Goal: Task Accomplishment & Management: Use online tool/utility

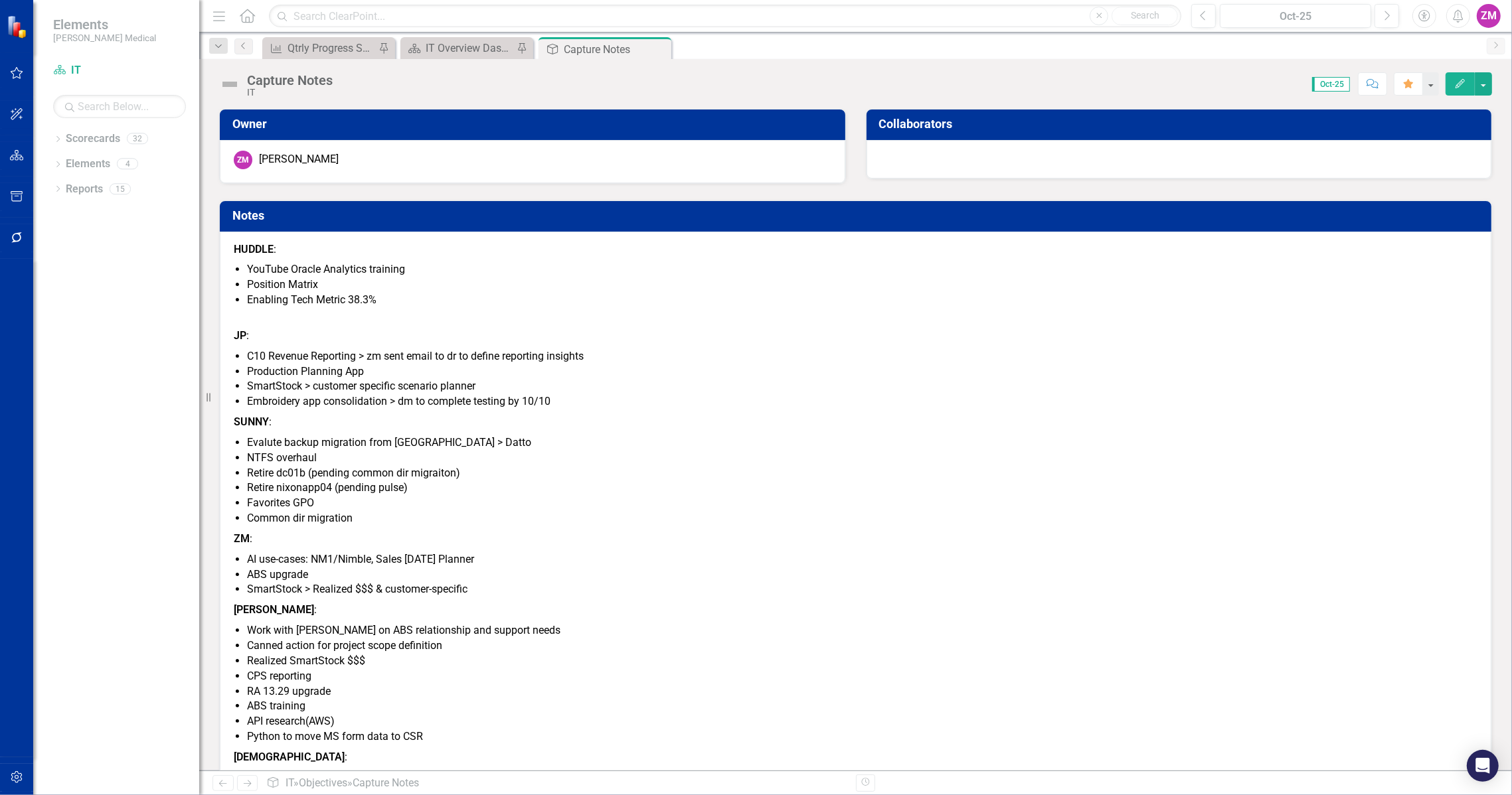
click at [1423, 15] on icon "Accessibility" at bounding box center [1424, 16] width 15 height 12
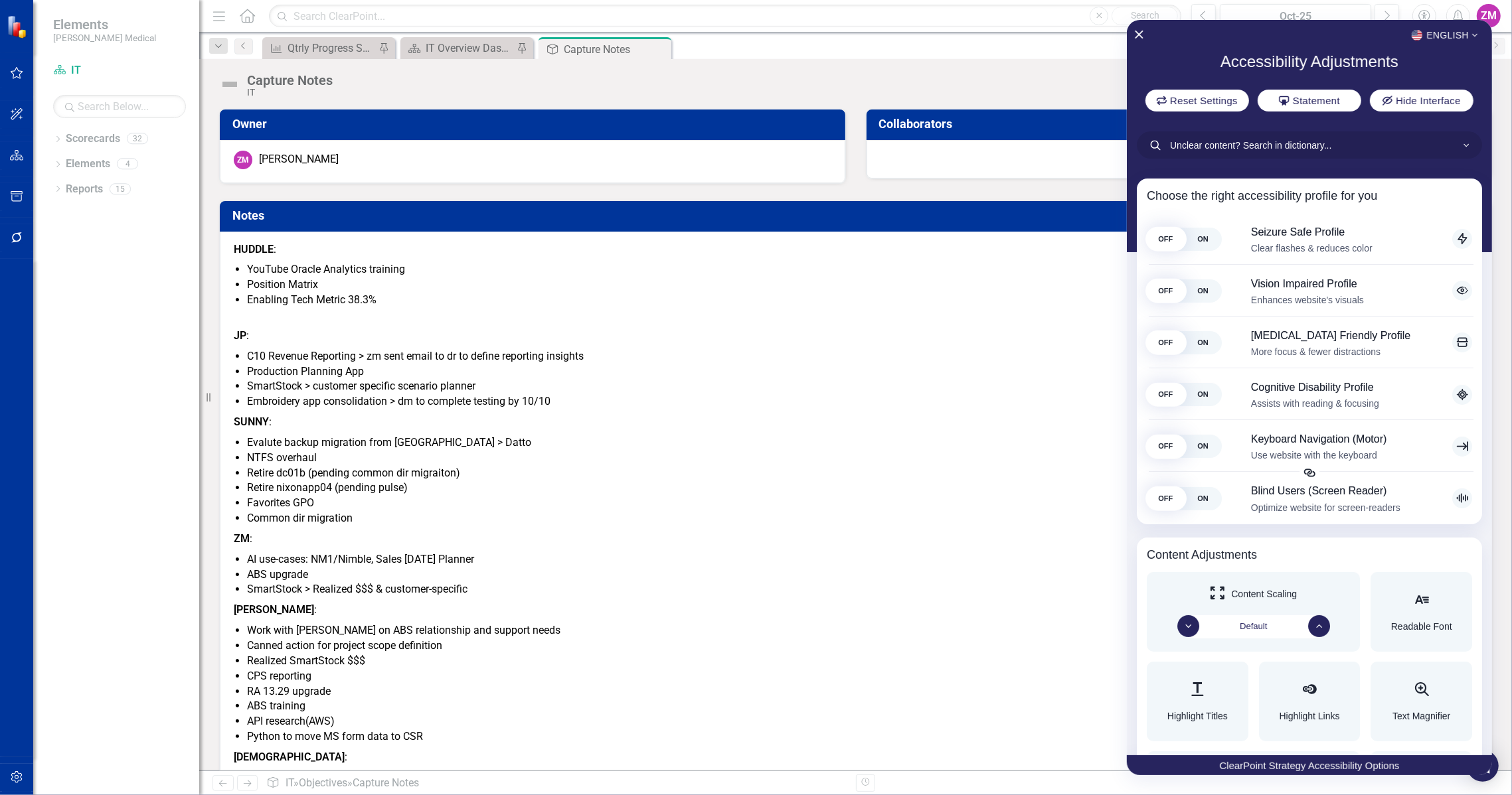
click at [1425, 51] on div "English Accessibility Adjustments Reset Settings Statement Hide Interface Choos…" at bounding box center [1310, 387] width 365 height 735
click at [1424, 98] on span "Hide Interface" at bounding box center [1428, 100] width 69 height 10
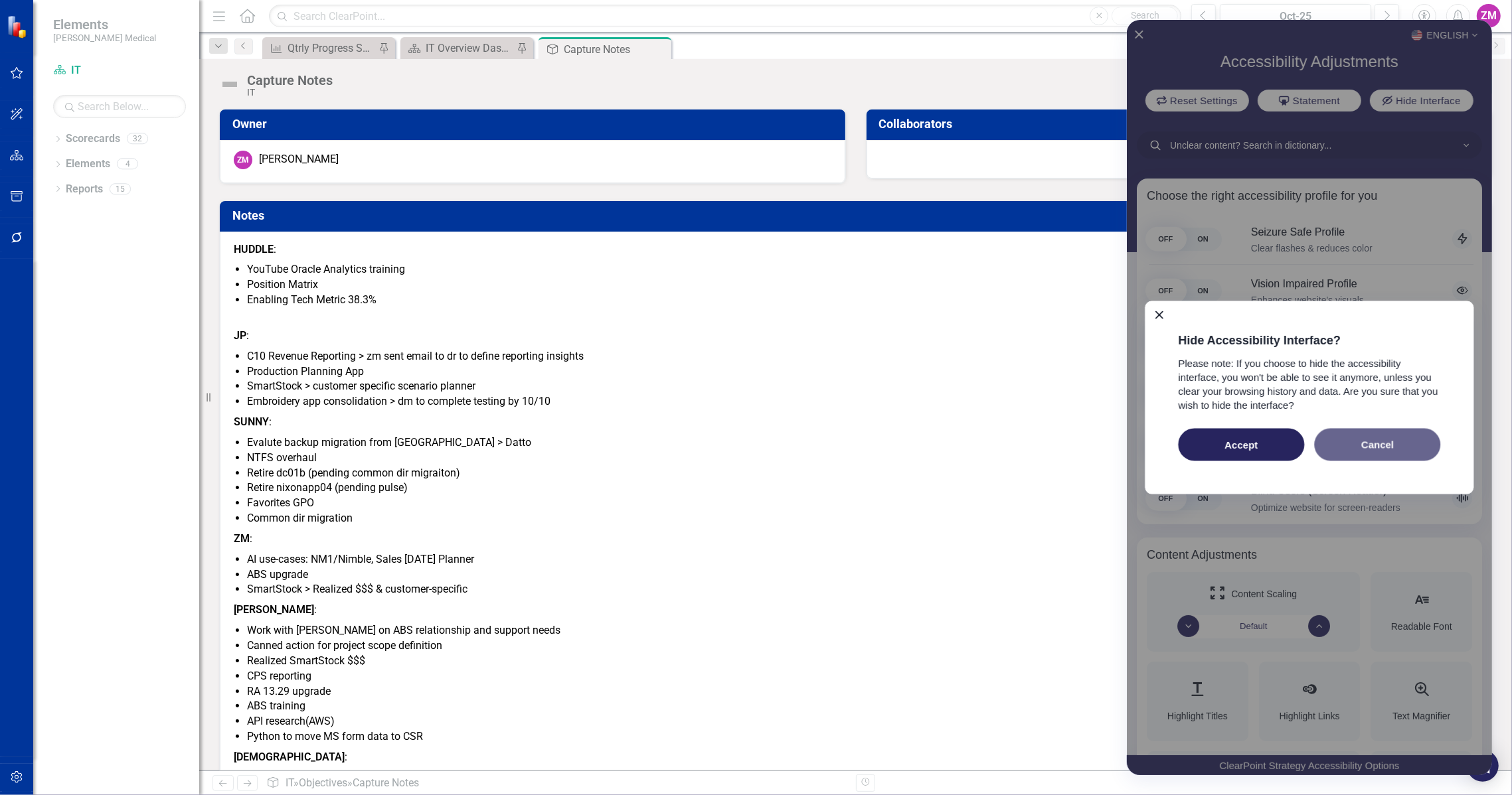
click at [1405, 451] on button "Cancel" at bounding box center [1377, 445] width 126 height 33
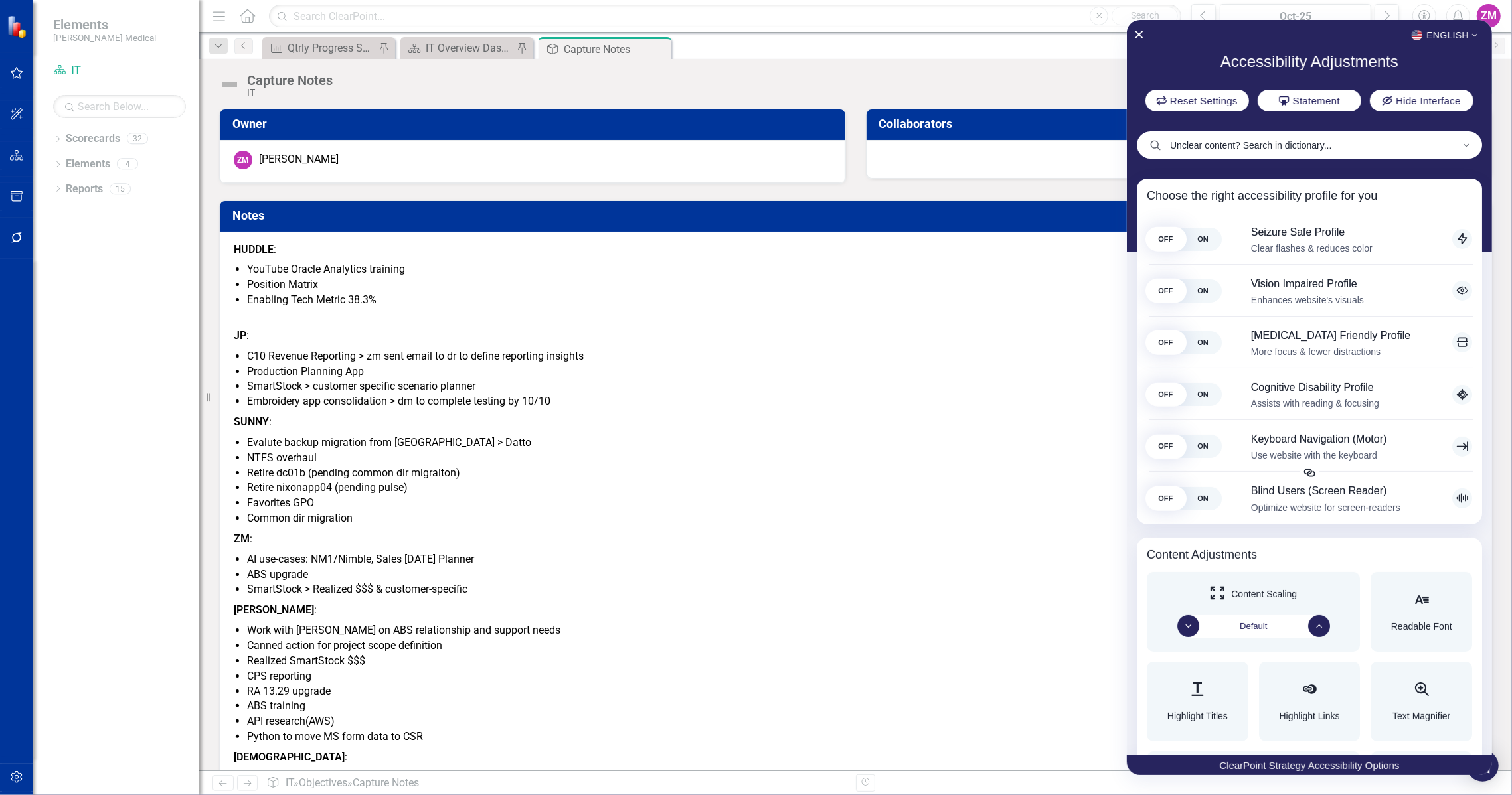
click at [1416, 146] on input "Unclear content? Search in dictionary..." at bounding box center [1310, 144] width 345 height 27
type input "dark"
click at [1415, 146] on input "dark" at bounding box center [1310, 144] width 345 height 27
click at [1433, 144] on input "dark" at bounding box center [1310, 144] width 345 height 27
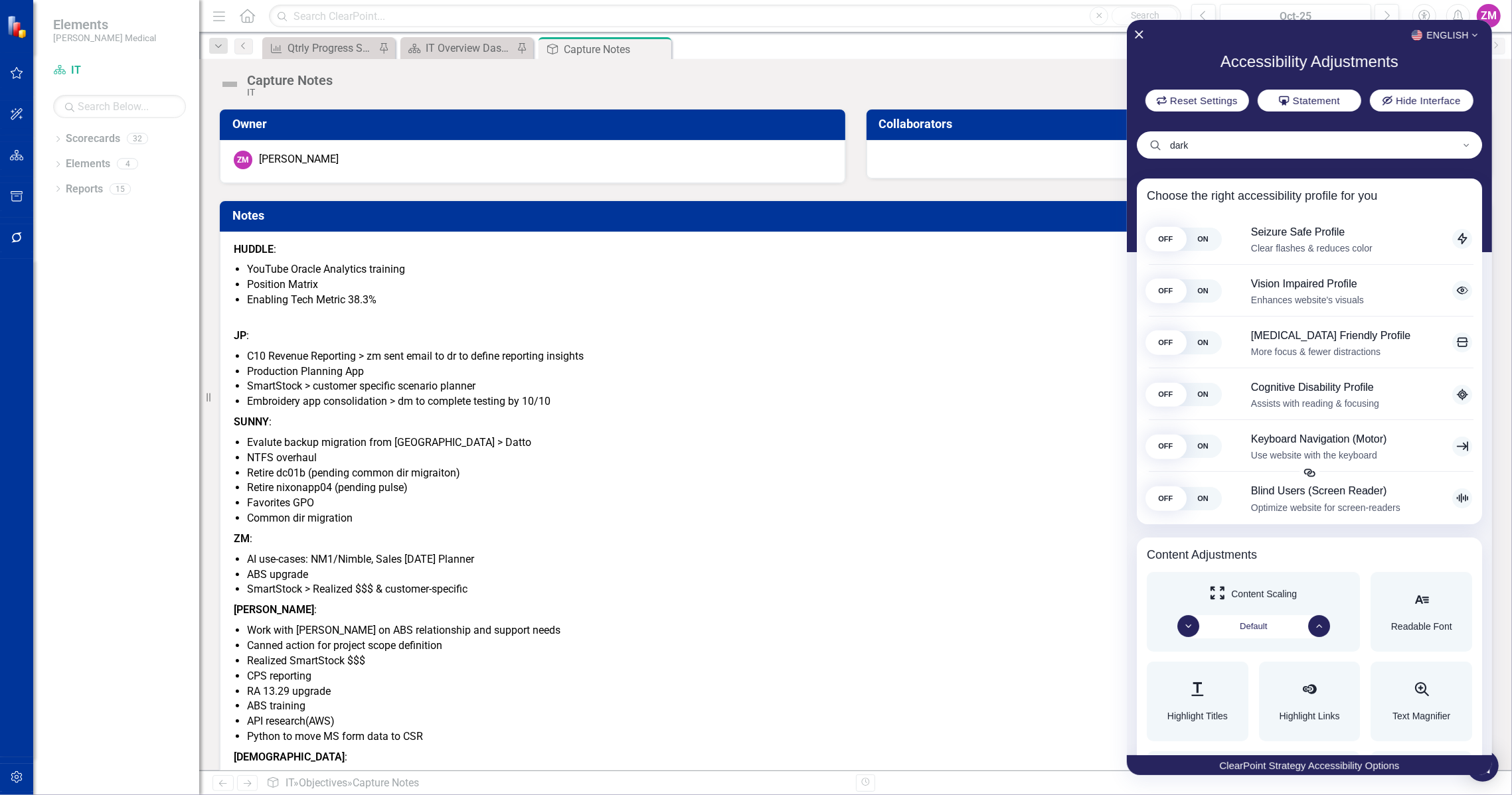
click at [1368, 540] on div "Content Adjustments Content Scaling Default Readable Font Highlight Titles High…" at bounding box center [1310, 784] width 345 height 493
click at [1188, 345] on span "ON" at bounding box center [1203, 342] width 37 height 23
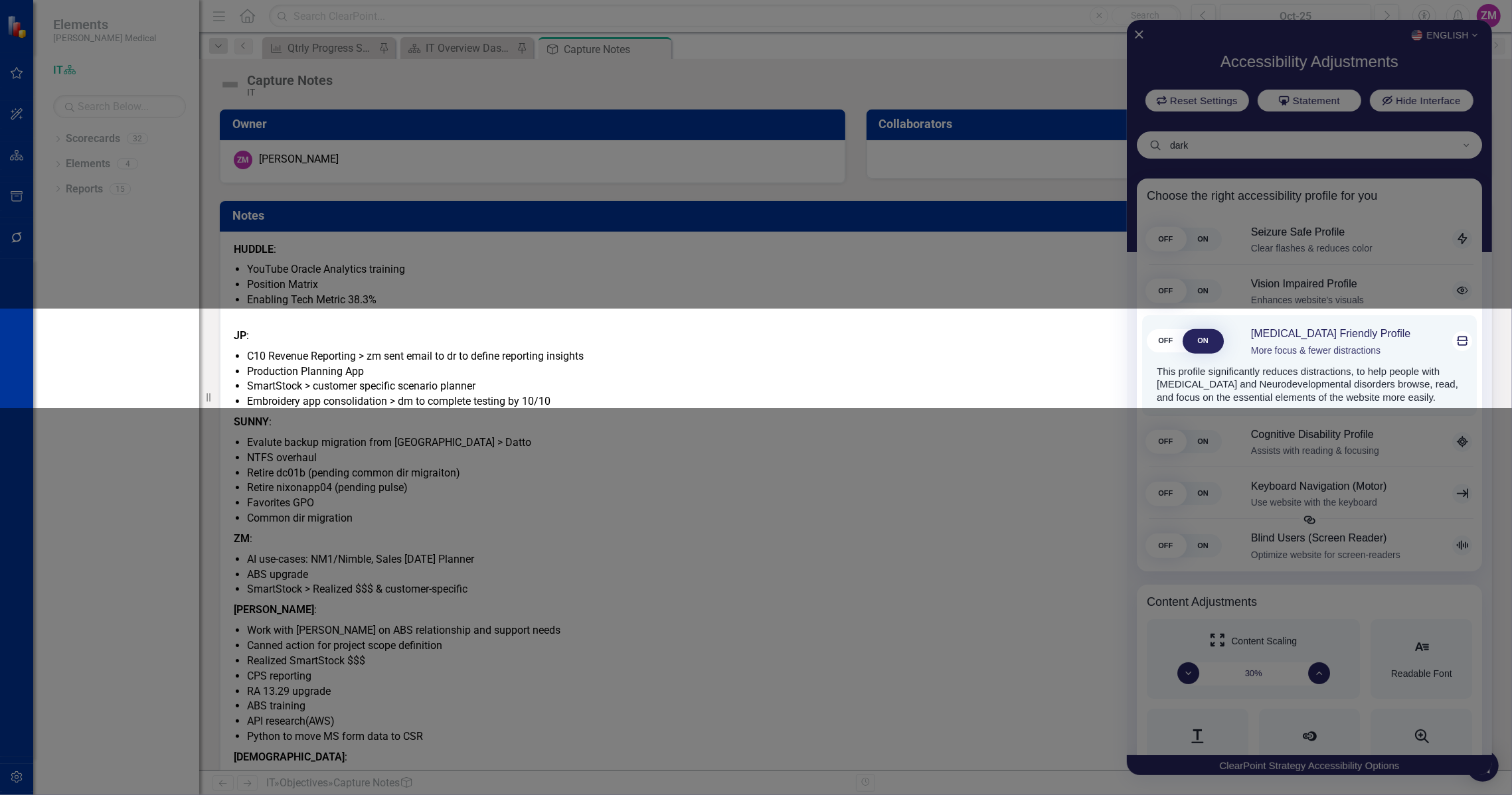
click at [1190, 352] on span "ON" at bounding box center [1203, 340] width 37 height 23
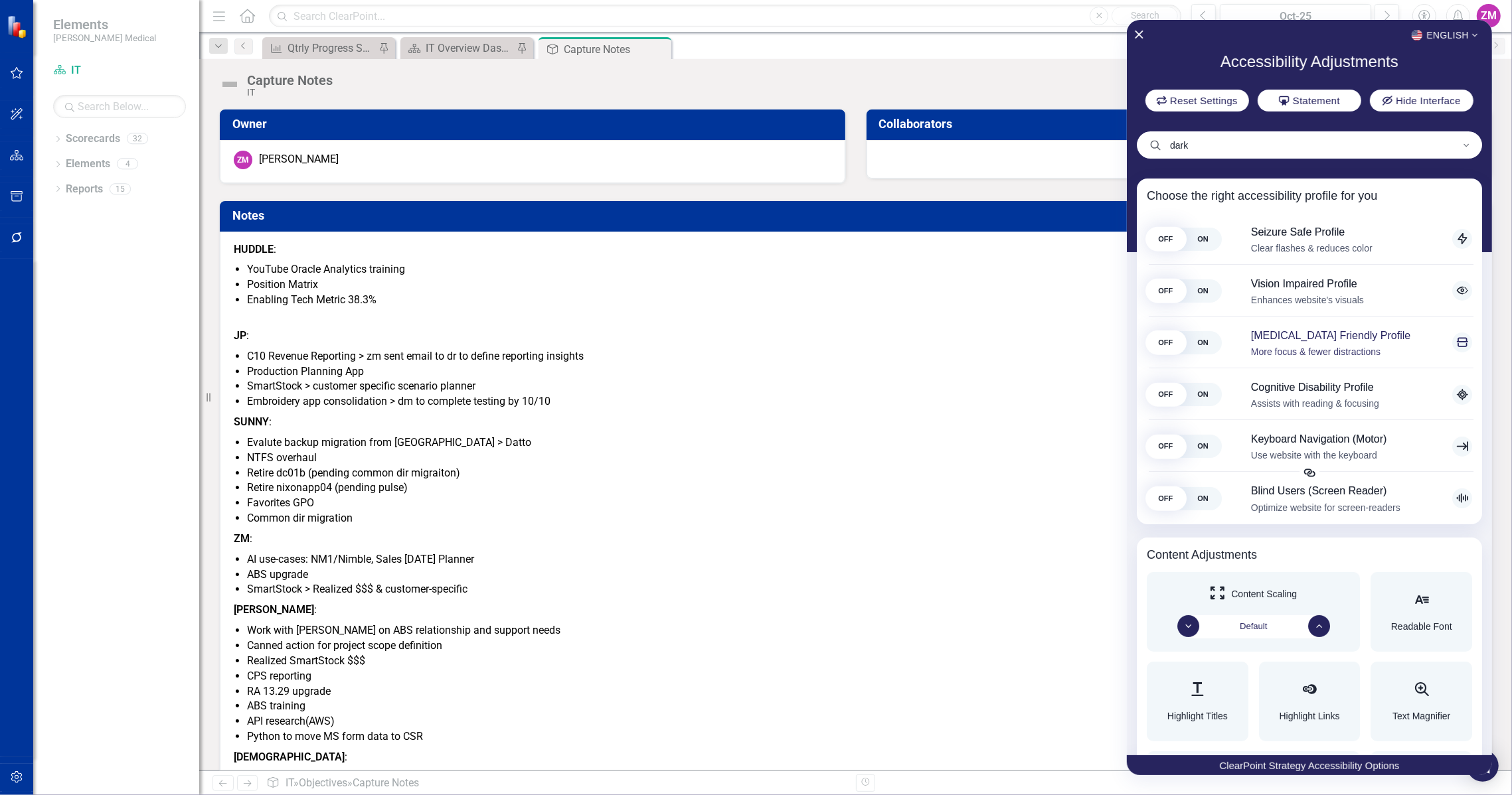
click at [1188, 344] on span "ON" at bounding box center [1203, 342] width 37 height 23
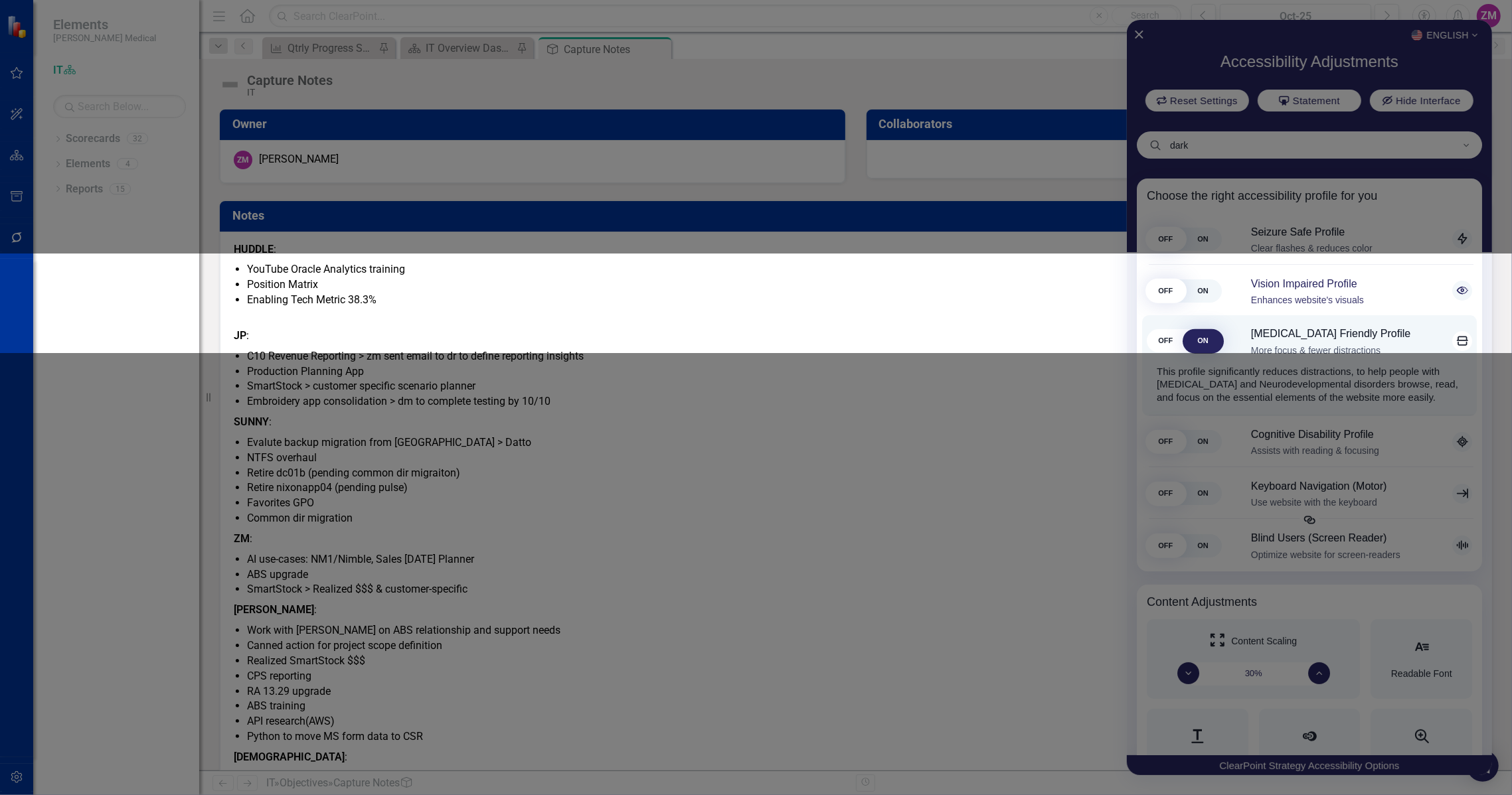
click at [1188, 303] on span "ON" at bounding box center [1203, 291] width 37 height 23
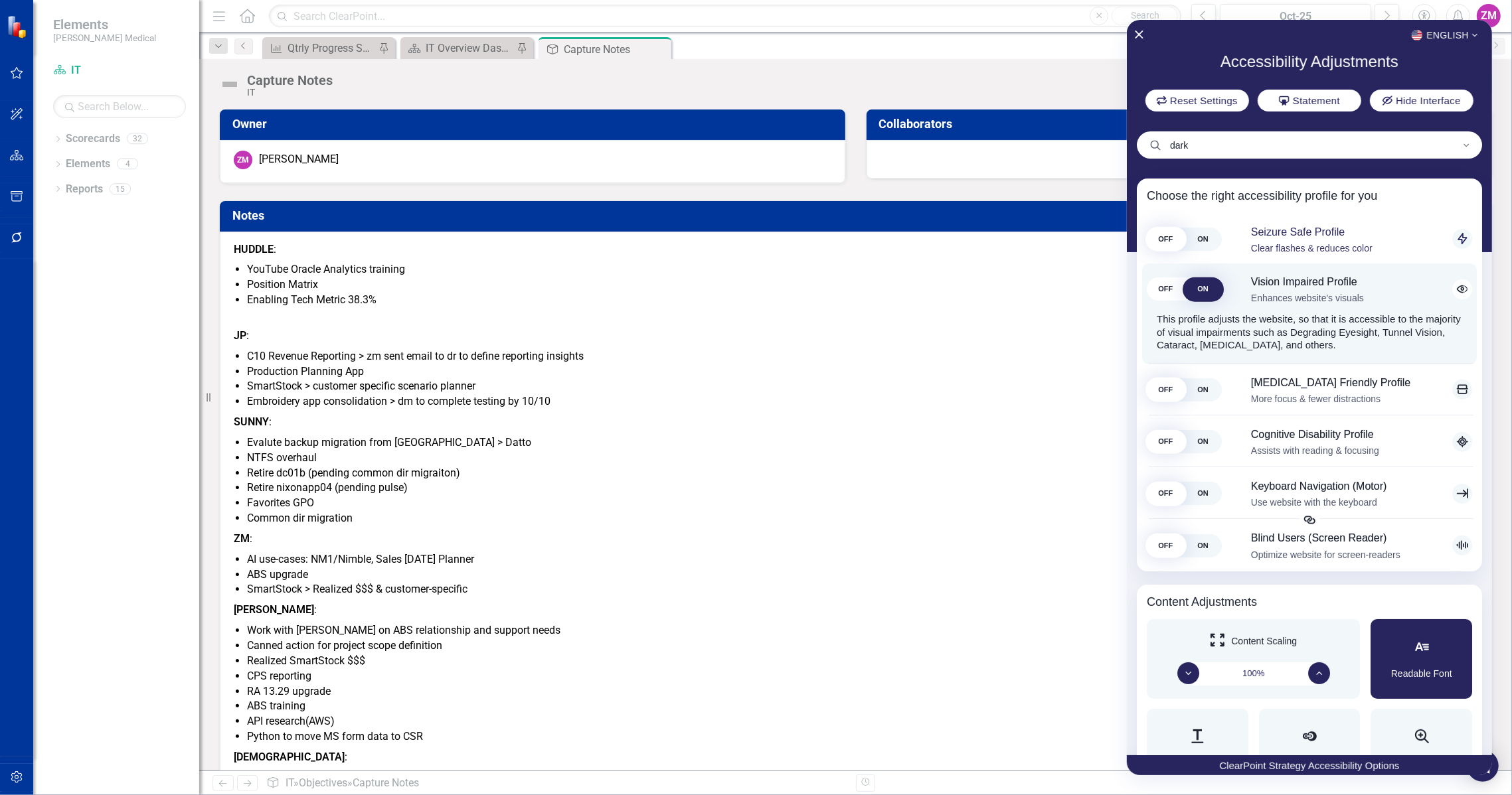
click at [1184, 251] on span "ON" at bounding box center [1203, 239] width 37 height 23
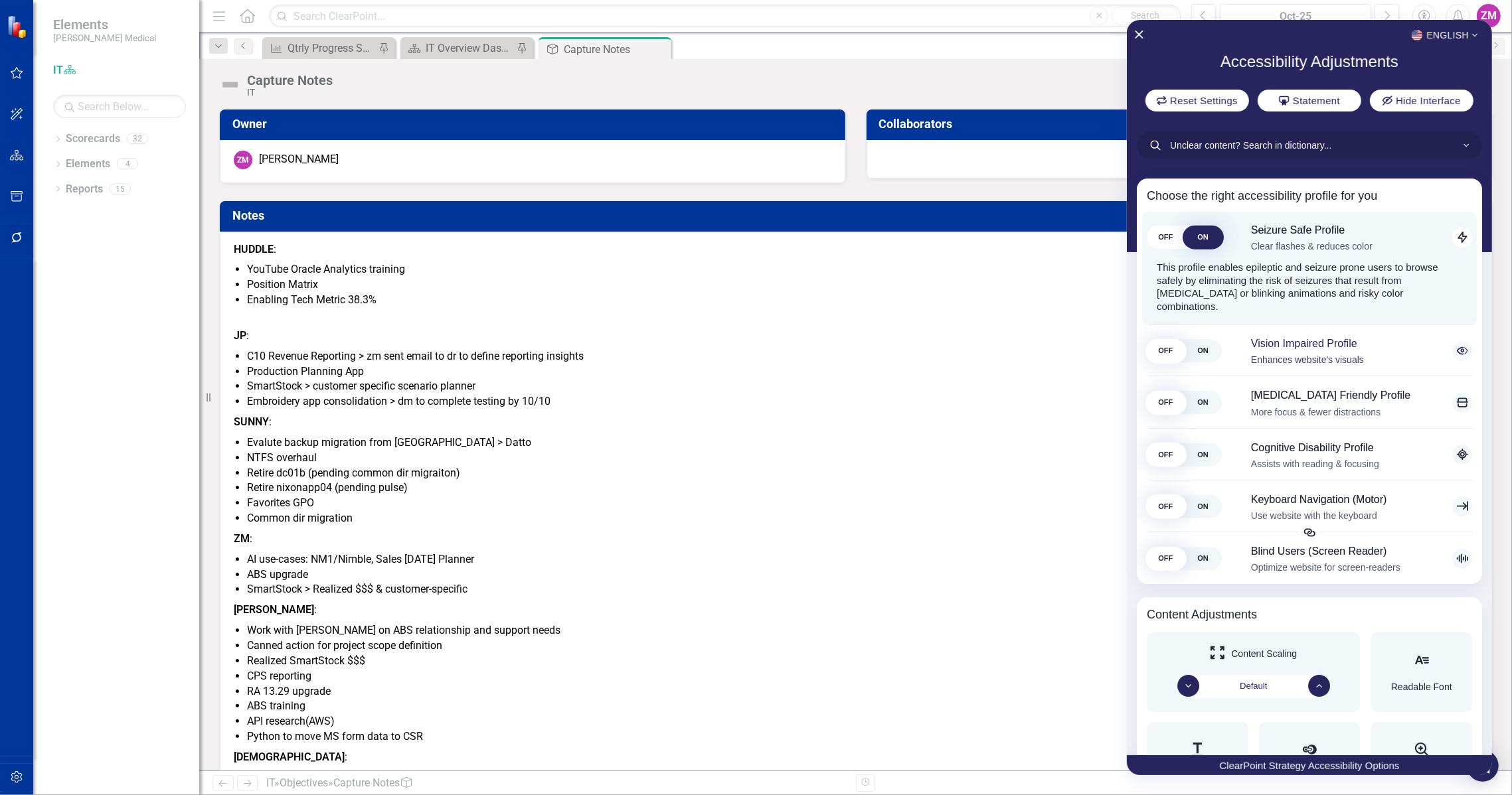
click at [1213, 339] on span "ON" at bounding box center [1203, 350] width 37 height 23
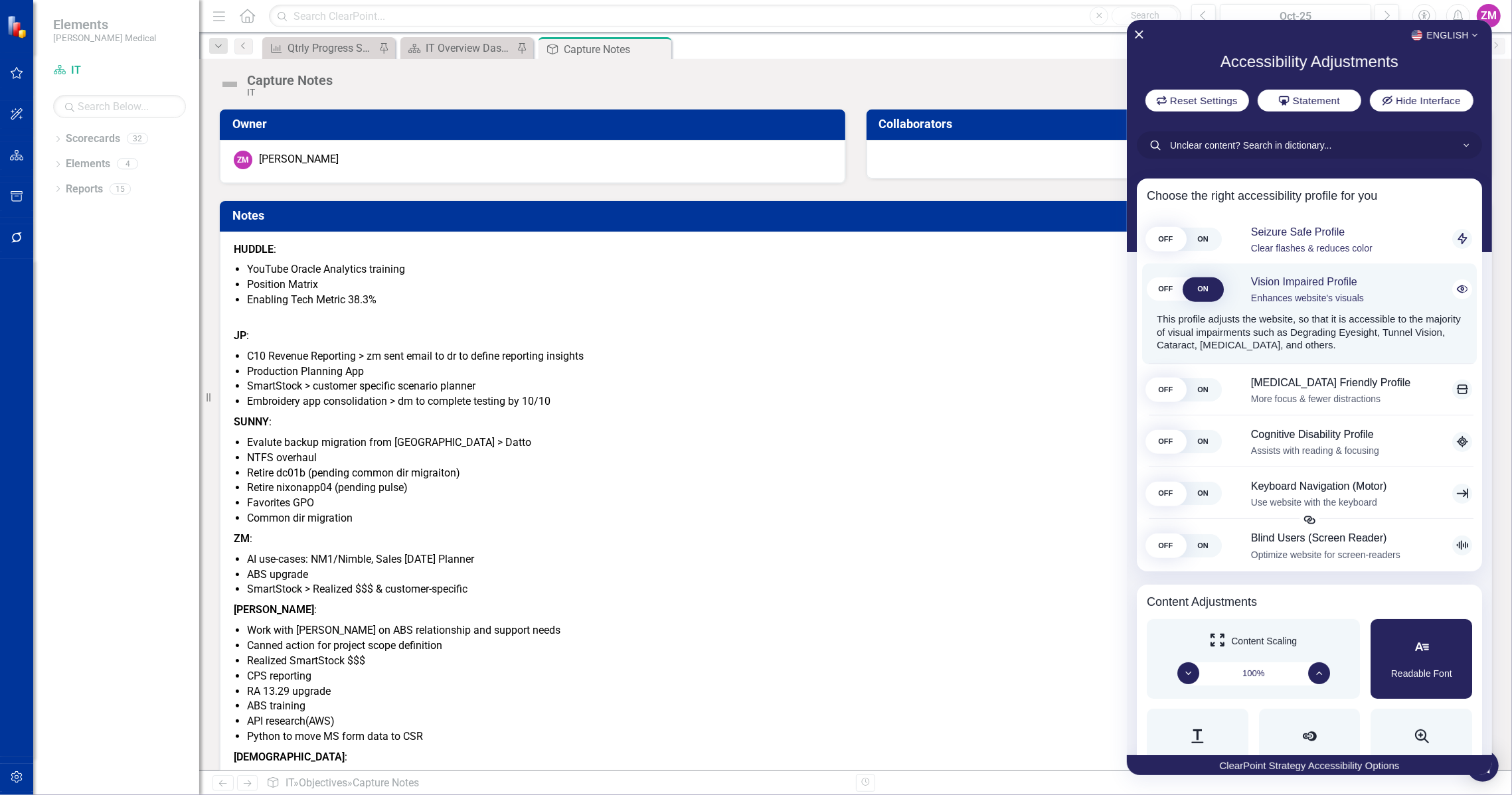
click at [1184, 251] on span "ON" at bounding box center [1203, 239] width 37 height 23
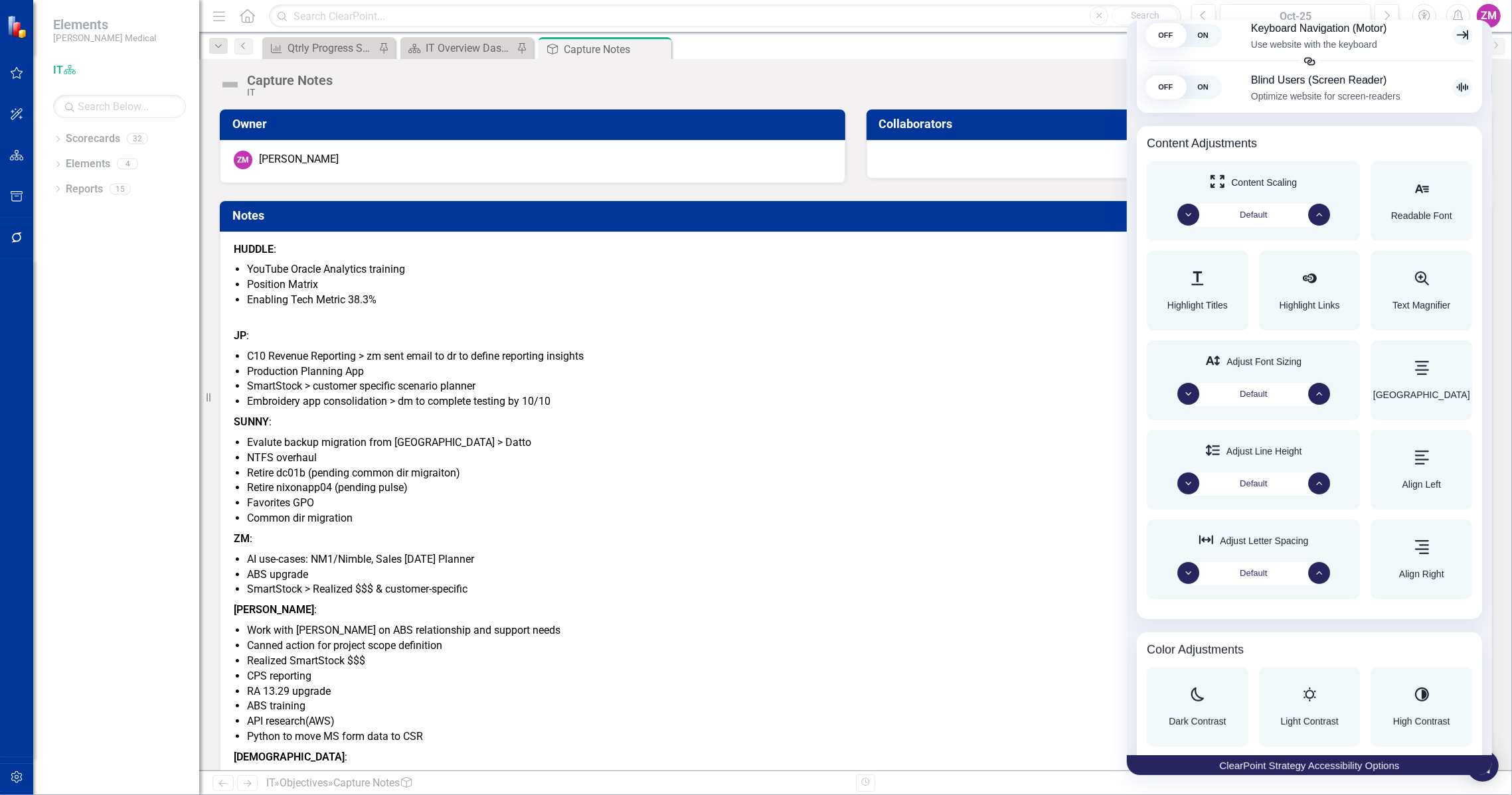
scroll to position [483, 0]
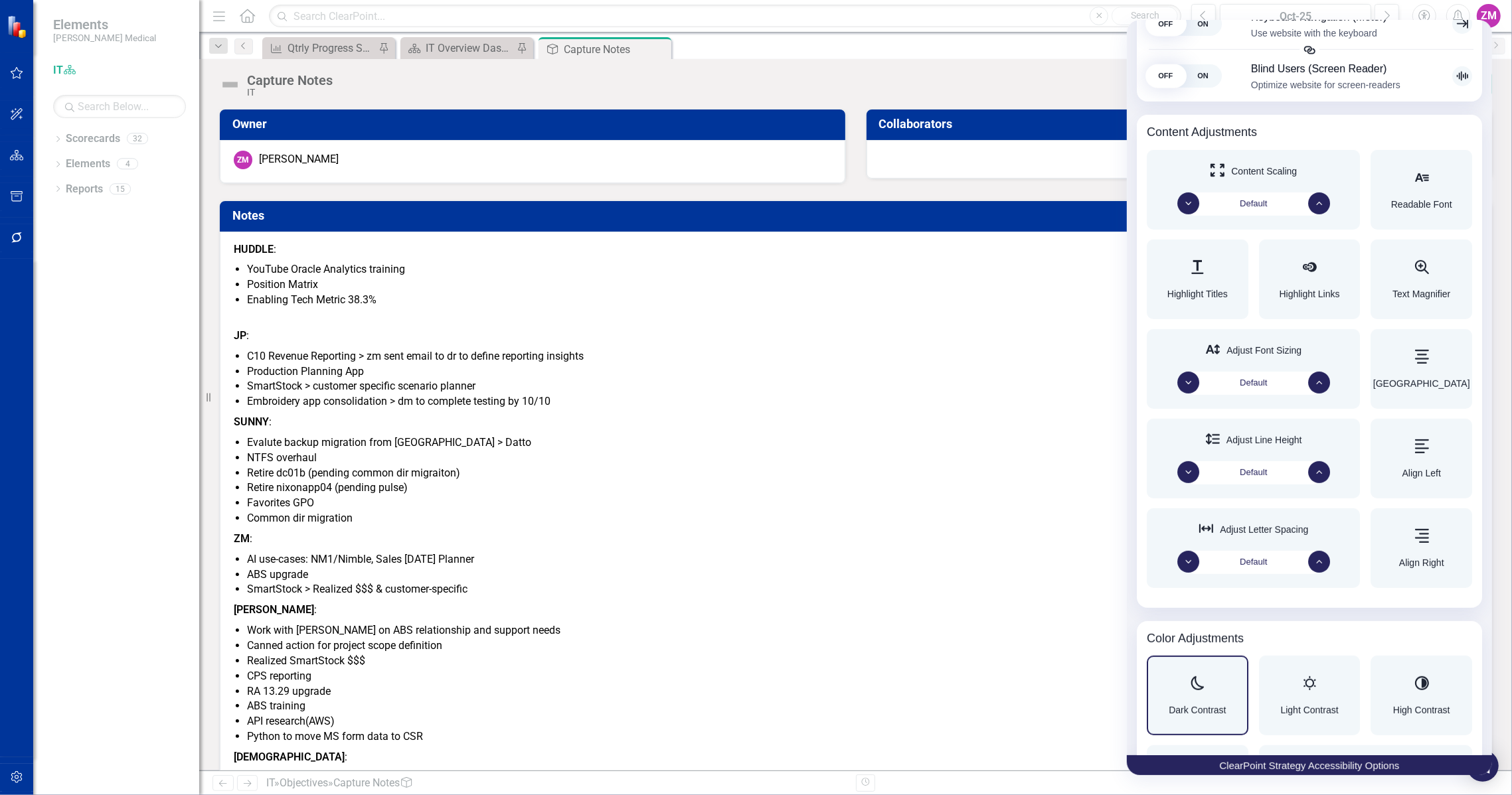
click at [1188, 677] on div "Accessibility Adjustments" at bounding box center [1197, 684] width 57 height 16
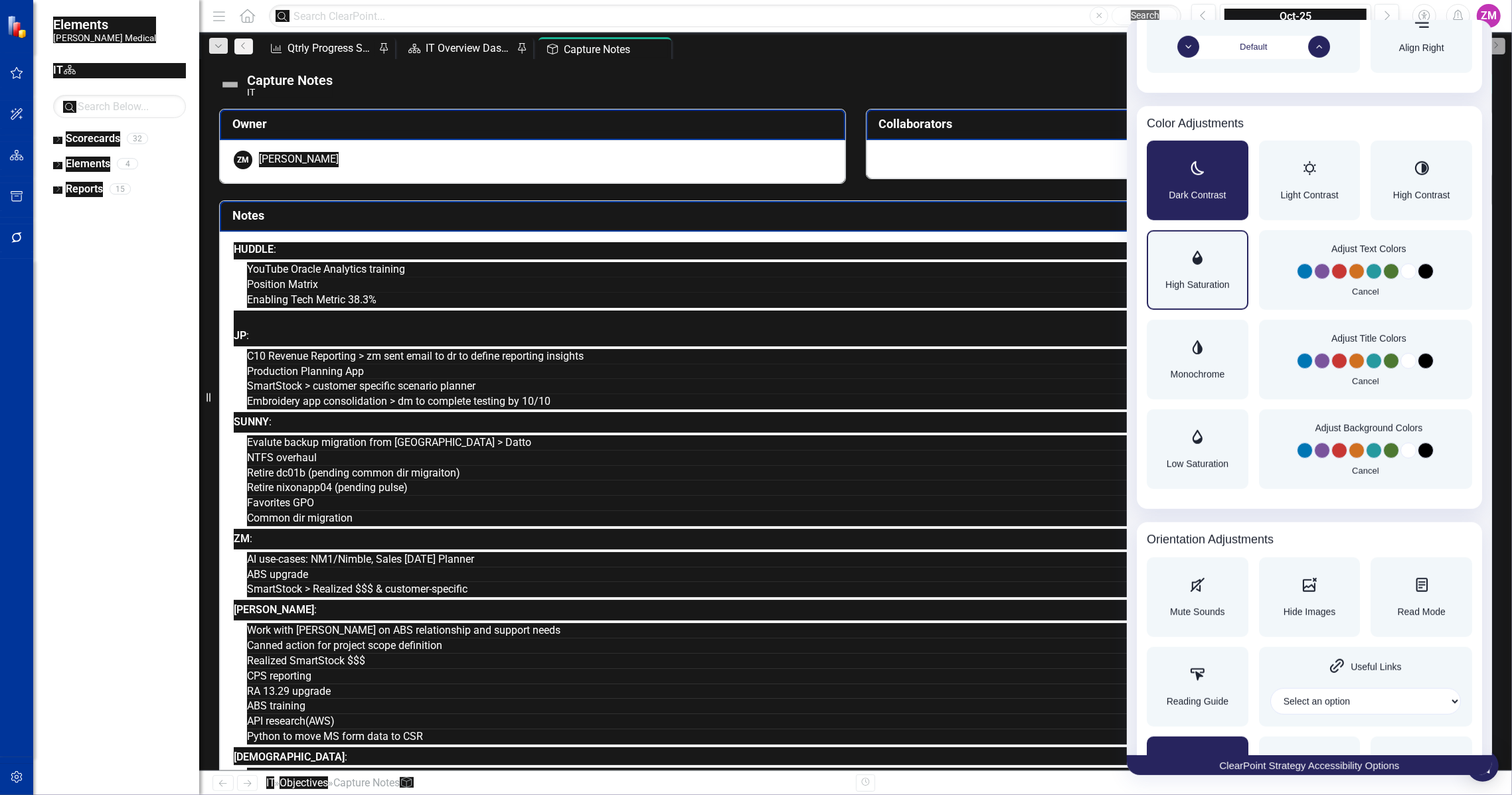
scroll to position [973, 0]
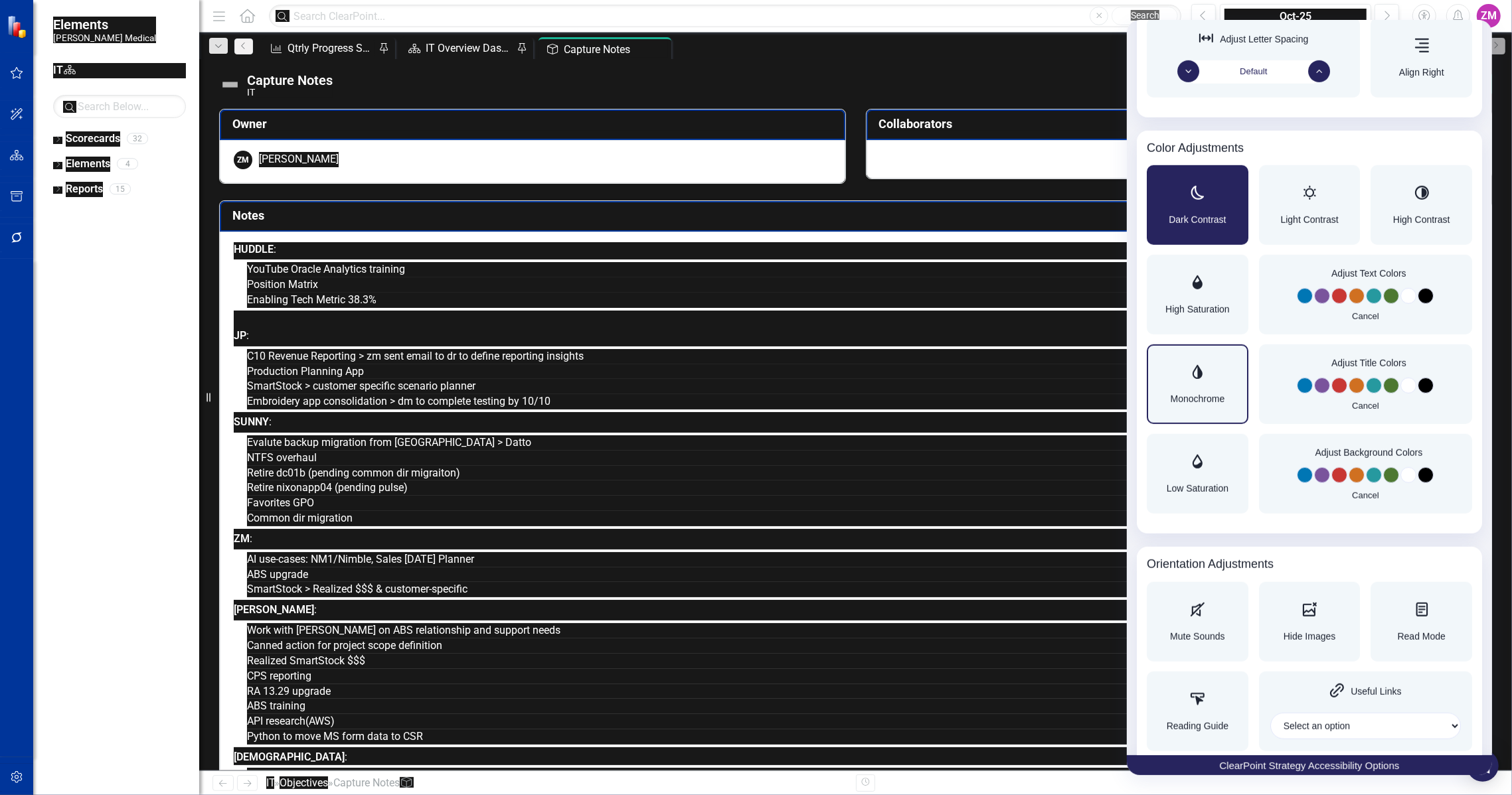
click at [1221, 366] on div "Accessibility Adjustments" at bounding box center [1197, 373] width 54 height 16
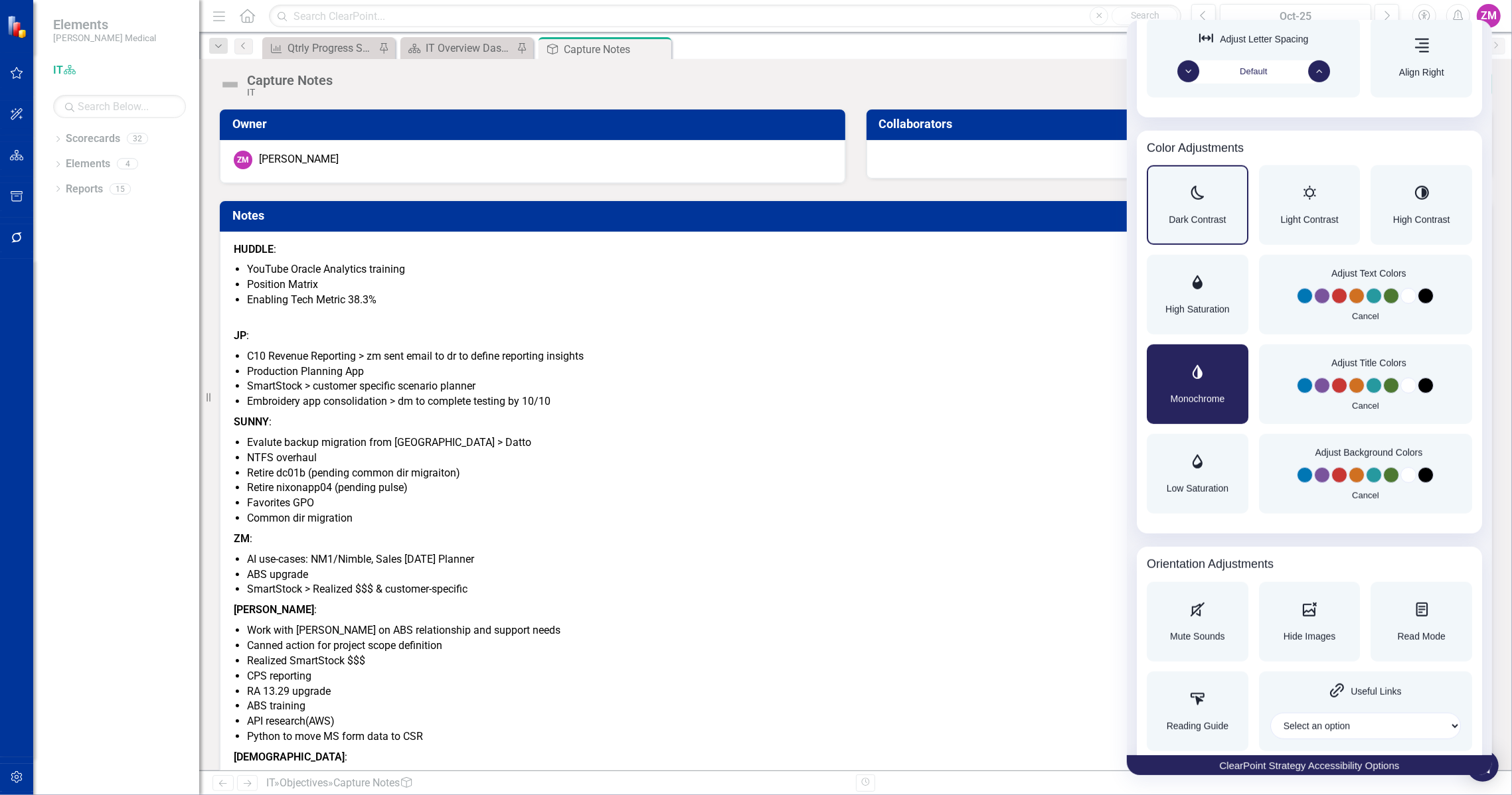
click at [1339, 377] on button "Change Color to Red" at bounding box center [1339, 385] width 16 height 16
click at [1317, 377] on button "Change Color to Purple" at bounding box center [1322, 385] width 16 height 16
click at [1303, 377] on button "Change Color to Blue" at bounding box center [1304, 385] width 16 height 16
click at [1369, 402] on button "Cancel" at bounding box center [1365, 405] width 26 height 8
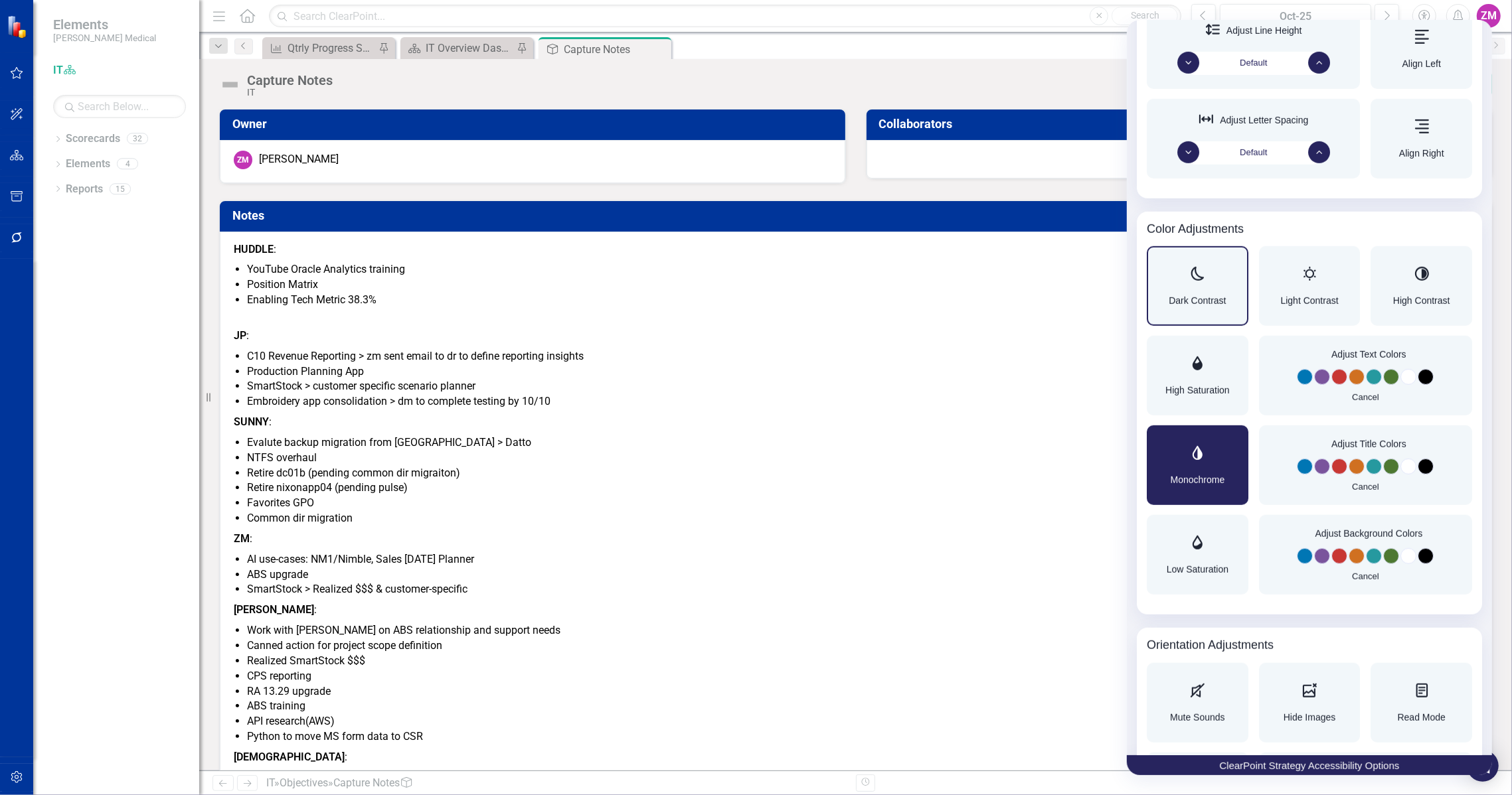
scroll to position [853, 0]
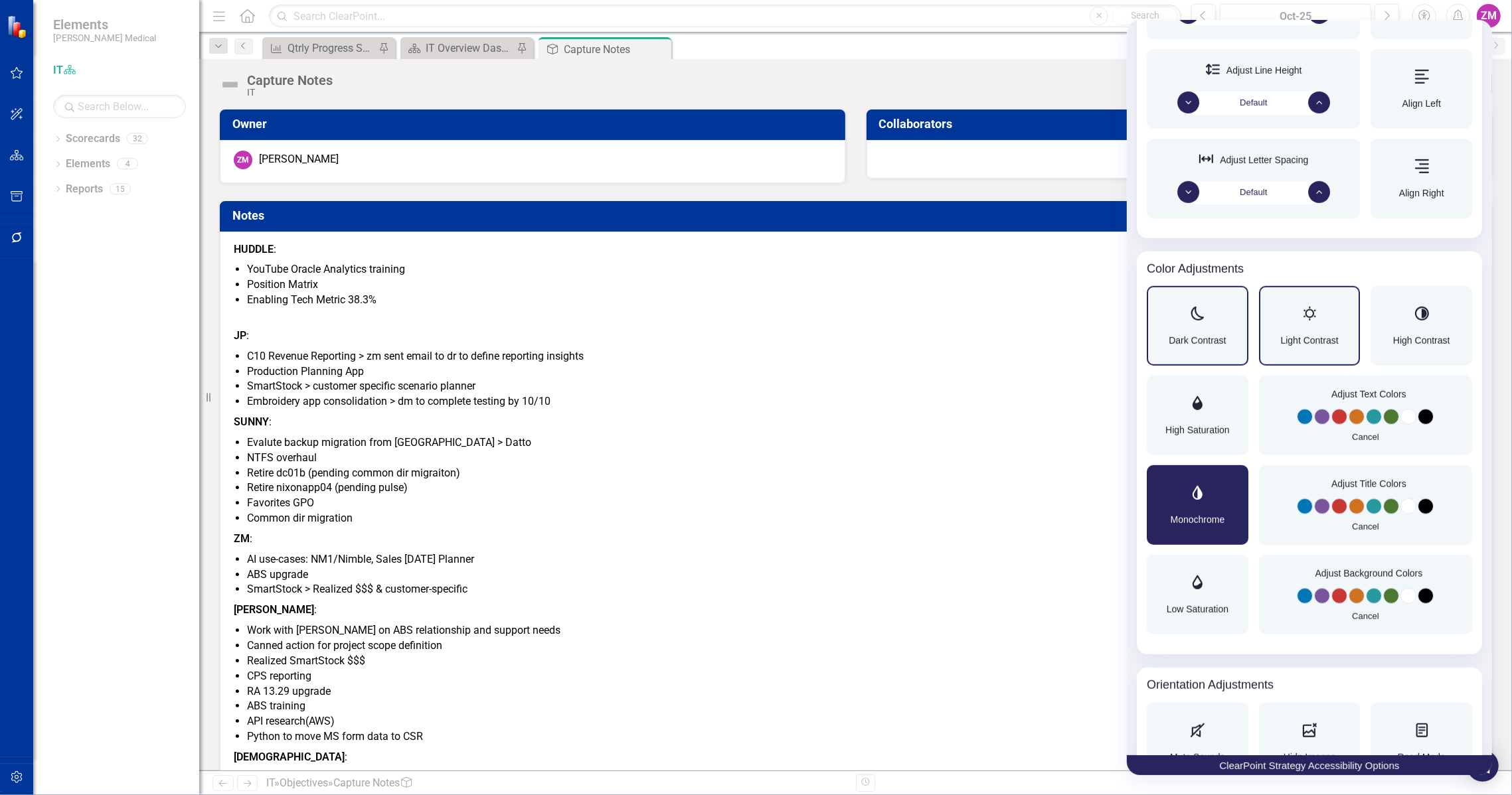
click at [1300, 336] on span "Light Contrast" at bounding box center [1309, 340] width 58 height 9
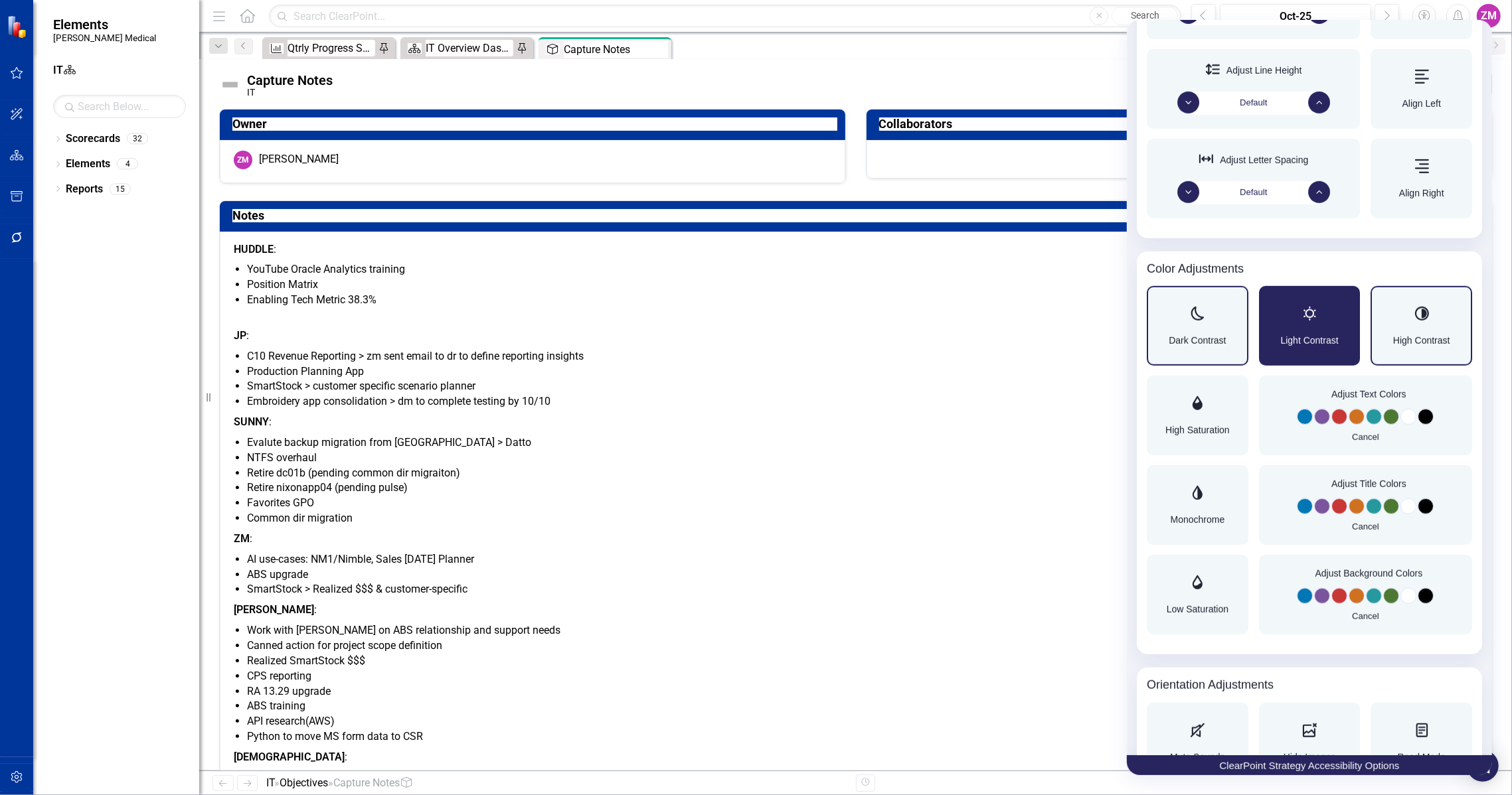
click at [1399, 336] on span "High Contrast" at bounding box center [1421, 340] width 57 height 9
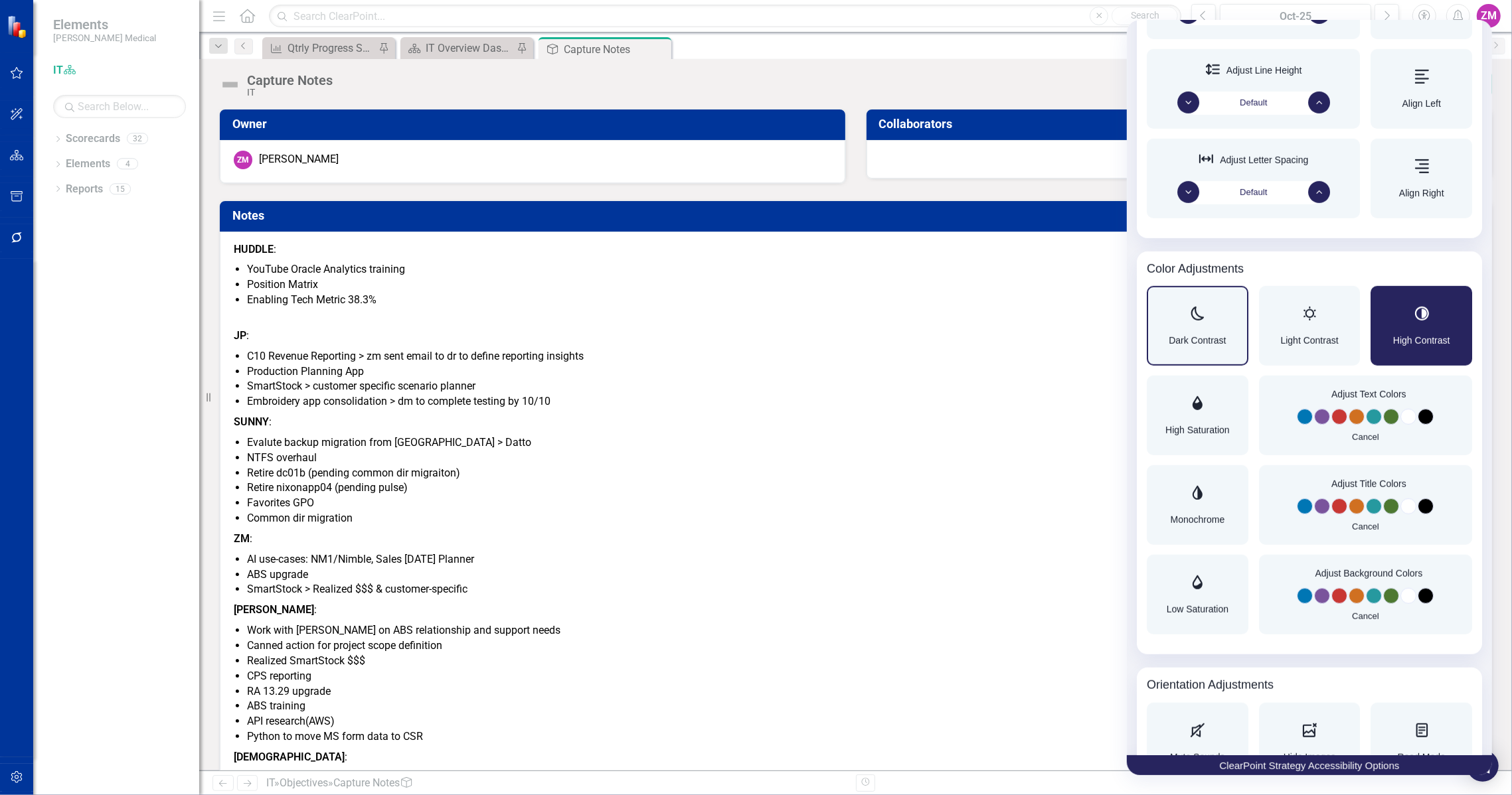
click at [1222, 336] on span "Dark Contrast" at bounding box center [1197, 340] width 57 height 9
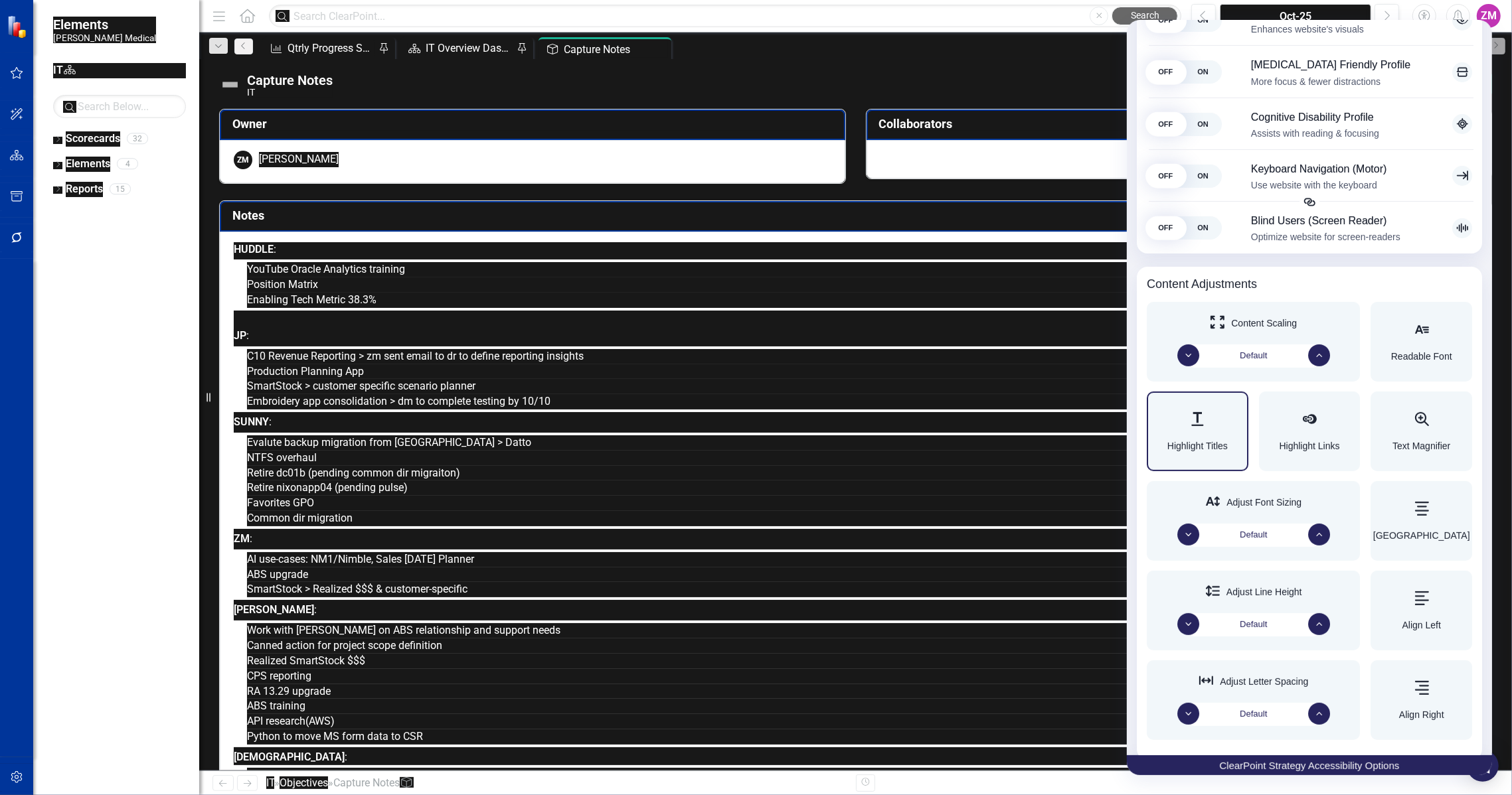
scroll to position [309, 0]
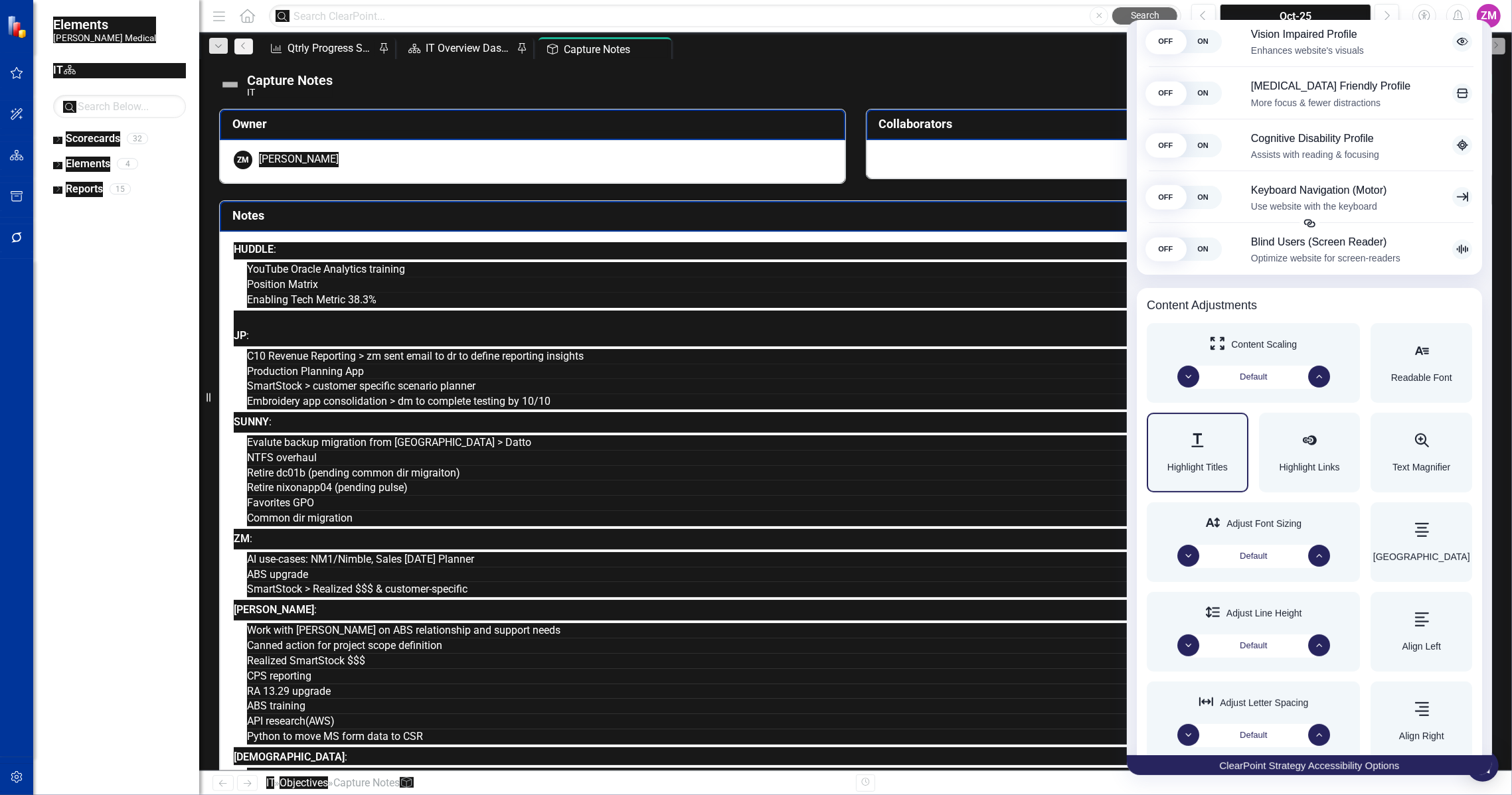
click at [1215, 440] on div "Highlight Titles" at bounding box center [1197, 452] width 61 height 38
click at [1208, 442] on div "Highlight Titles" at bounding box center [1197, 452] width 61 height 38
click at [1287, 446] on div "Highlight Links" at bounding box center [1309, 452] width 61 height 38
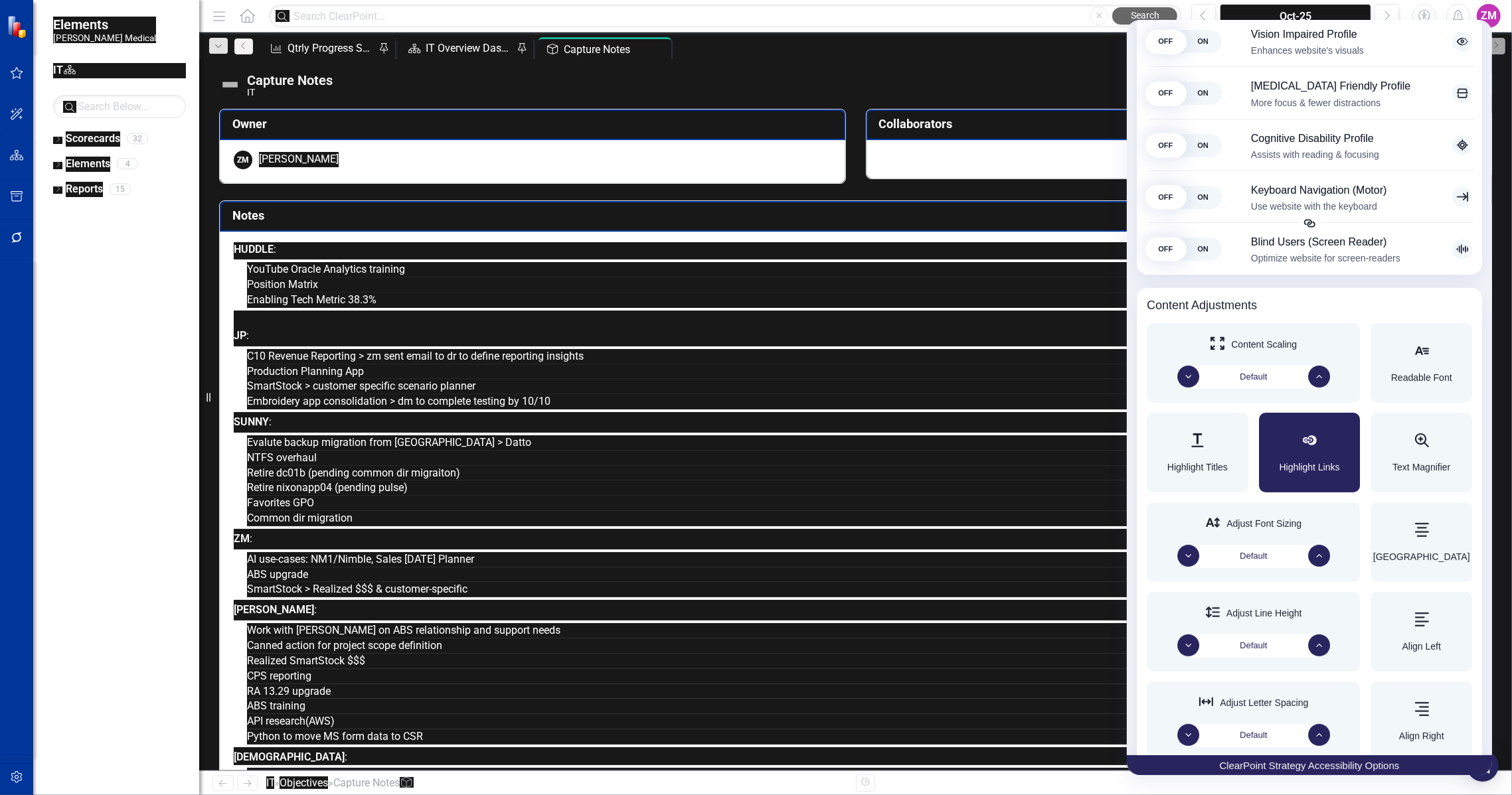
click at [1287, 446] on div "Highlight Links" at bounding box center [1309, 452] width 61 height 38
click at [1395, 372] on div "Readable Font" at bounding box center [1421, 363] width 102 height 79
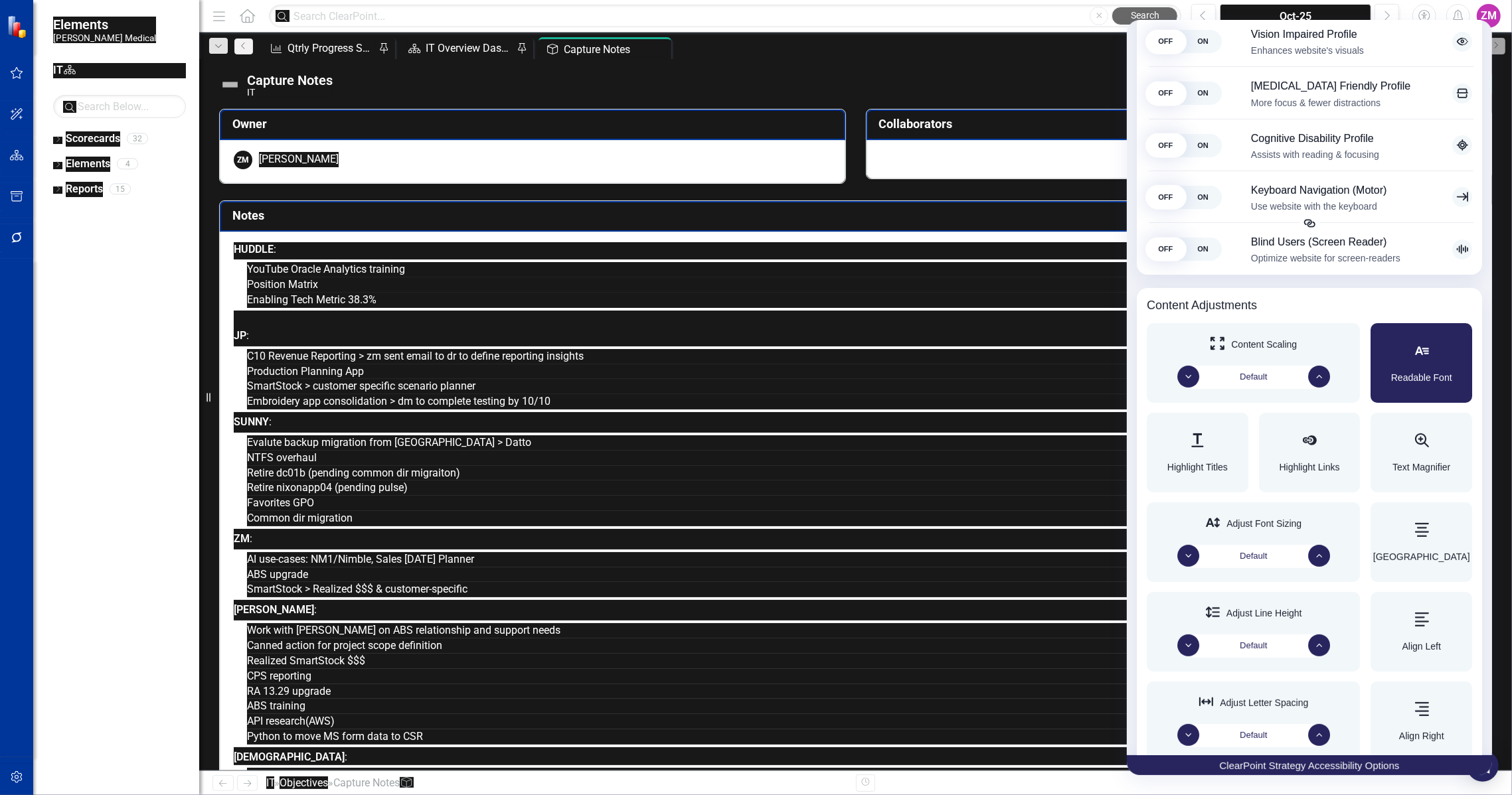
click at [1395, 372] on div "Readable Font" at bounding box center [1421, 363] width 102 height 79
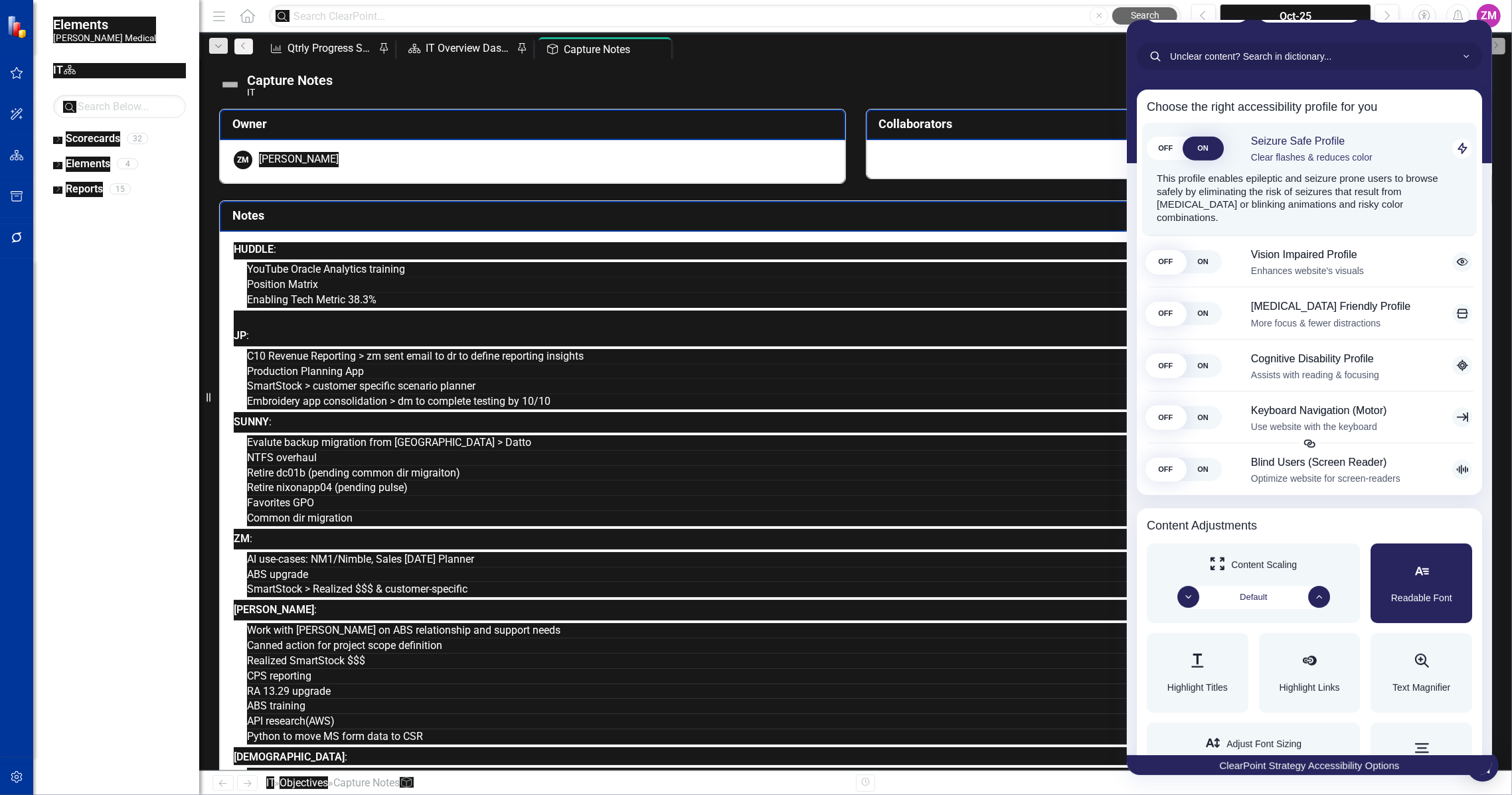
scroll to position [7, 0]
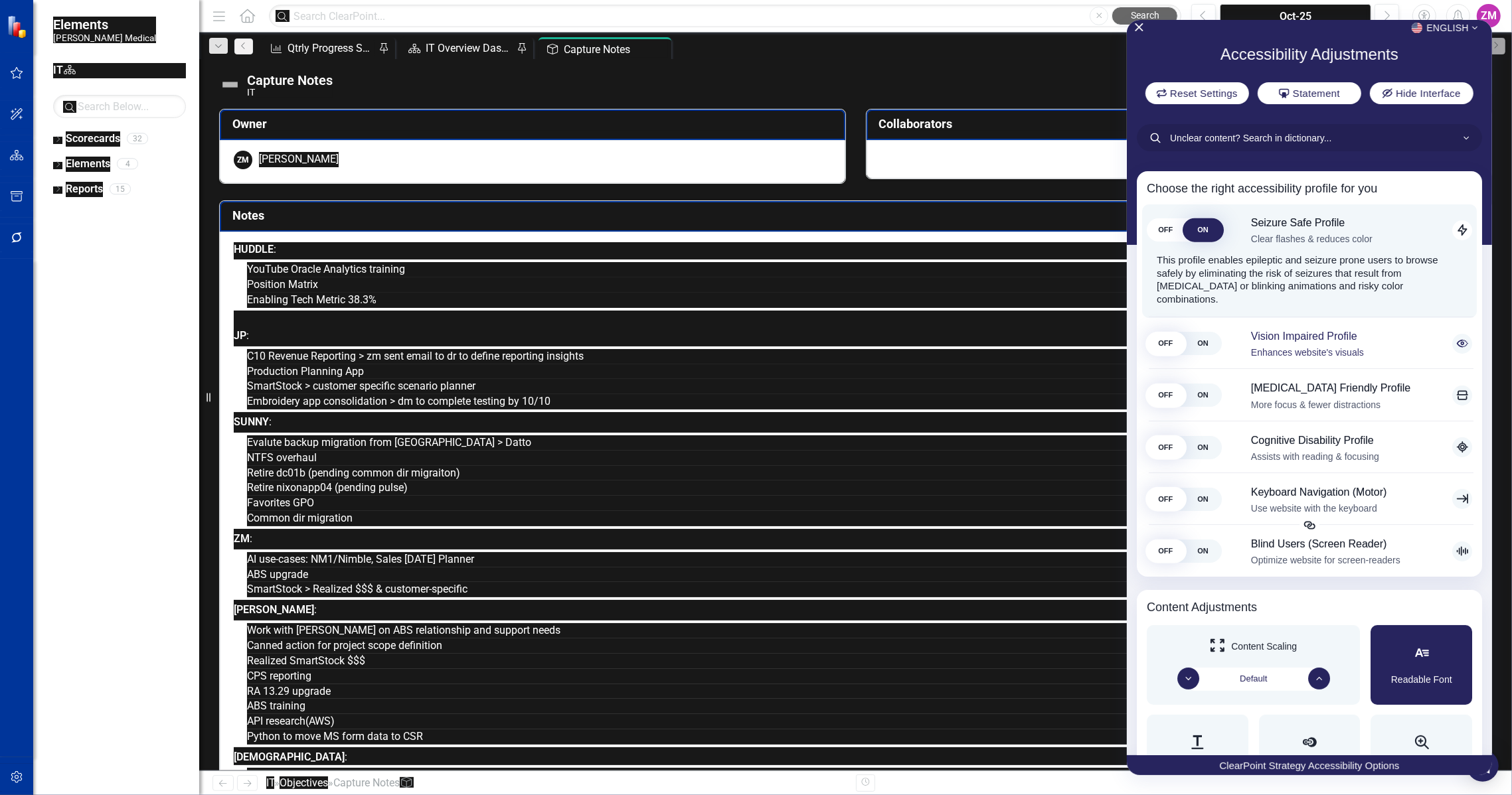
click at [1184, 332] on span "ON" at bounding box center [1203, 343] width 37 height 23
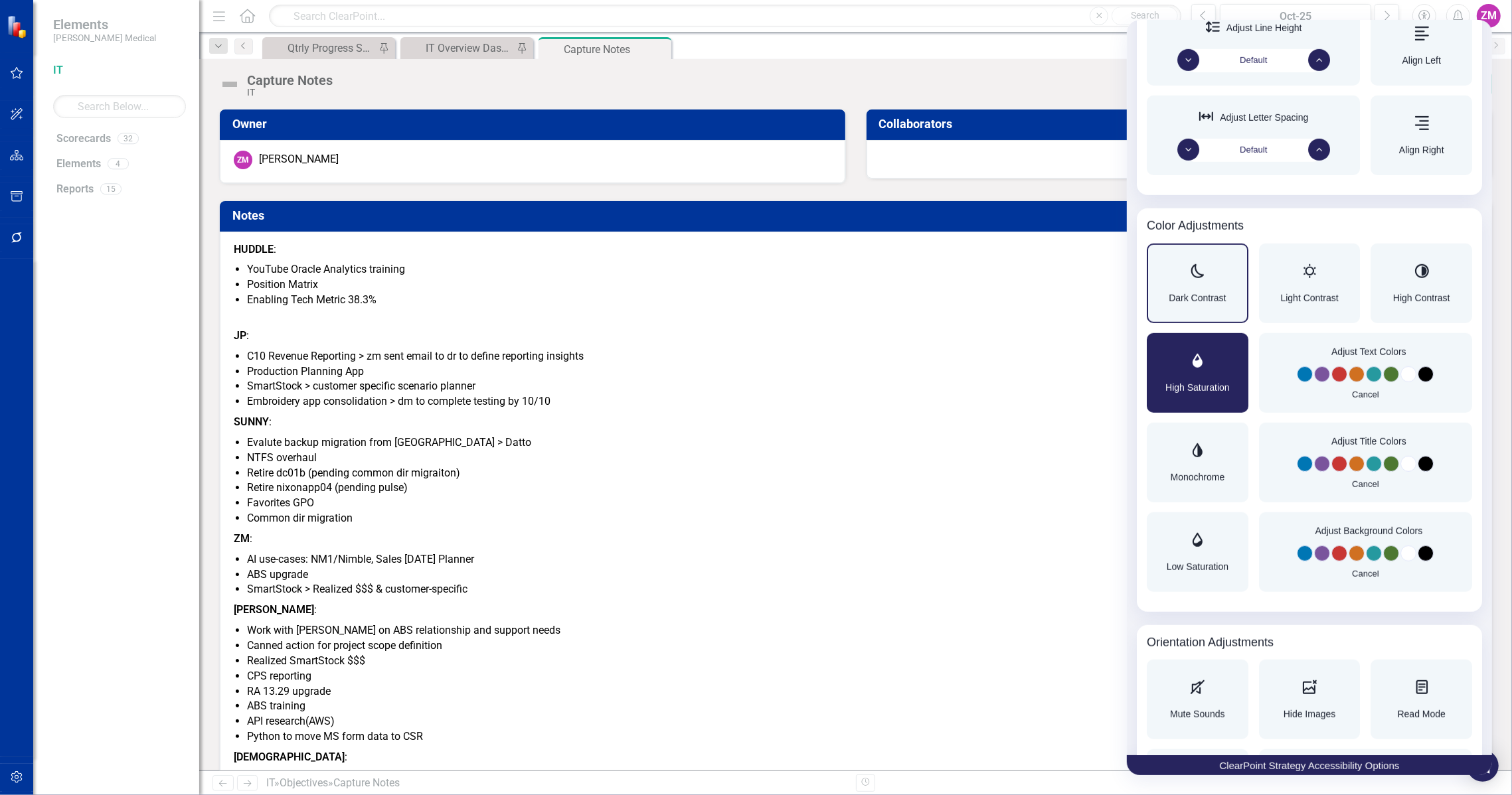
scroll to position [892, 0]
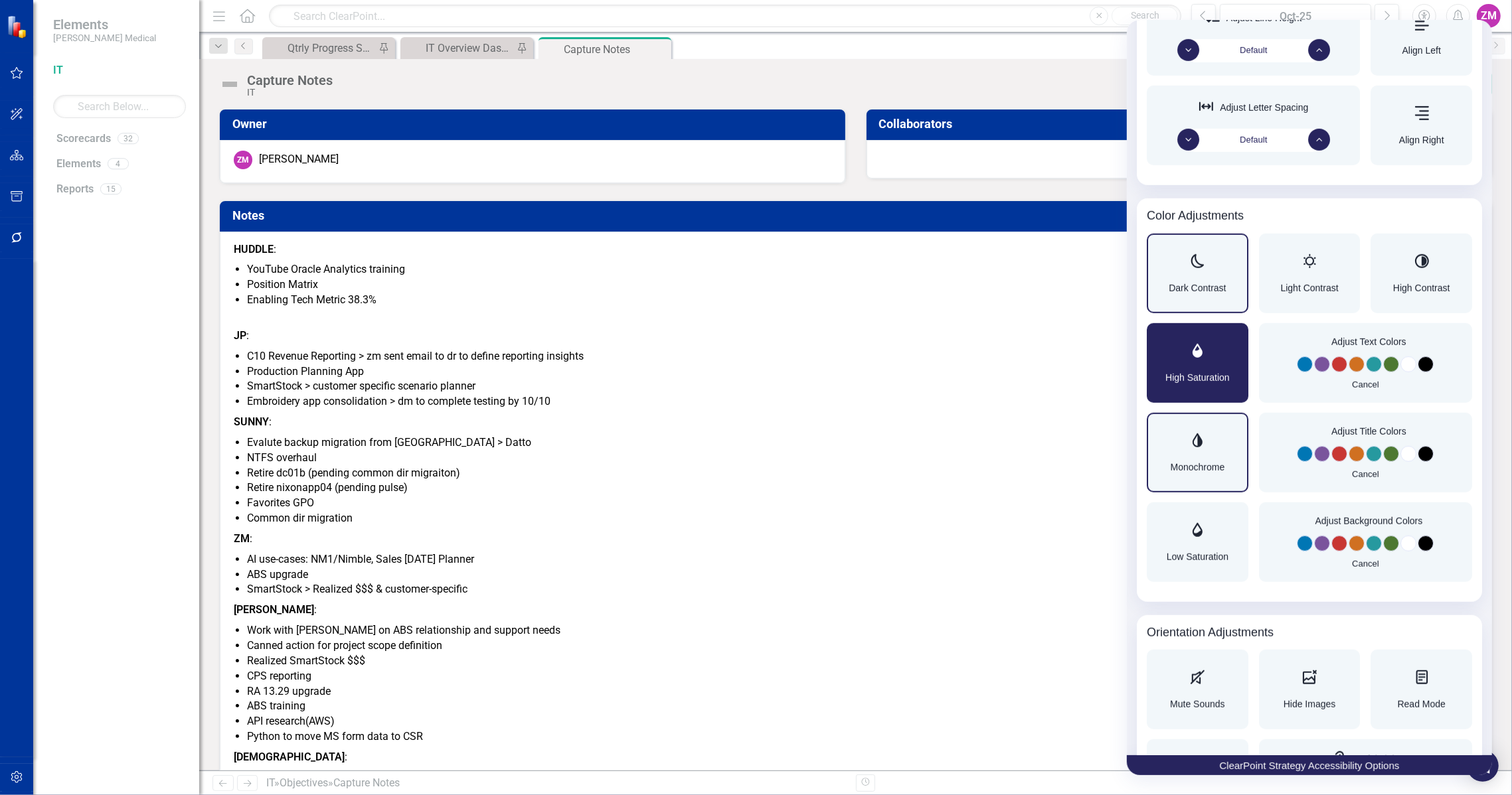
click at [1170, 472] on div "Monochrome" at bounding box center [1197, 452] width 54 height 38
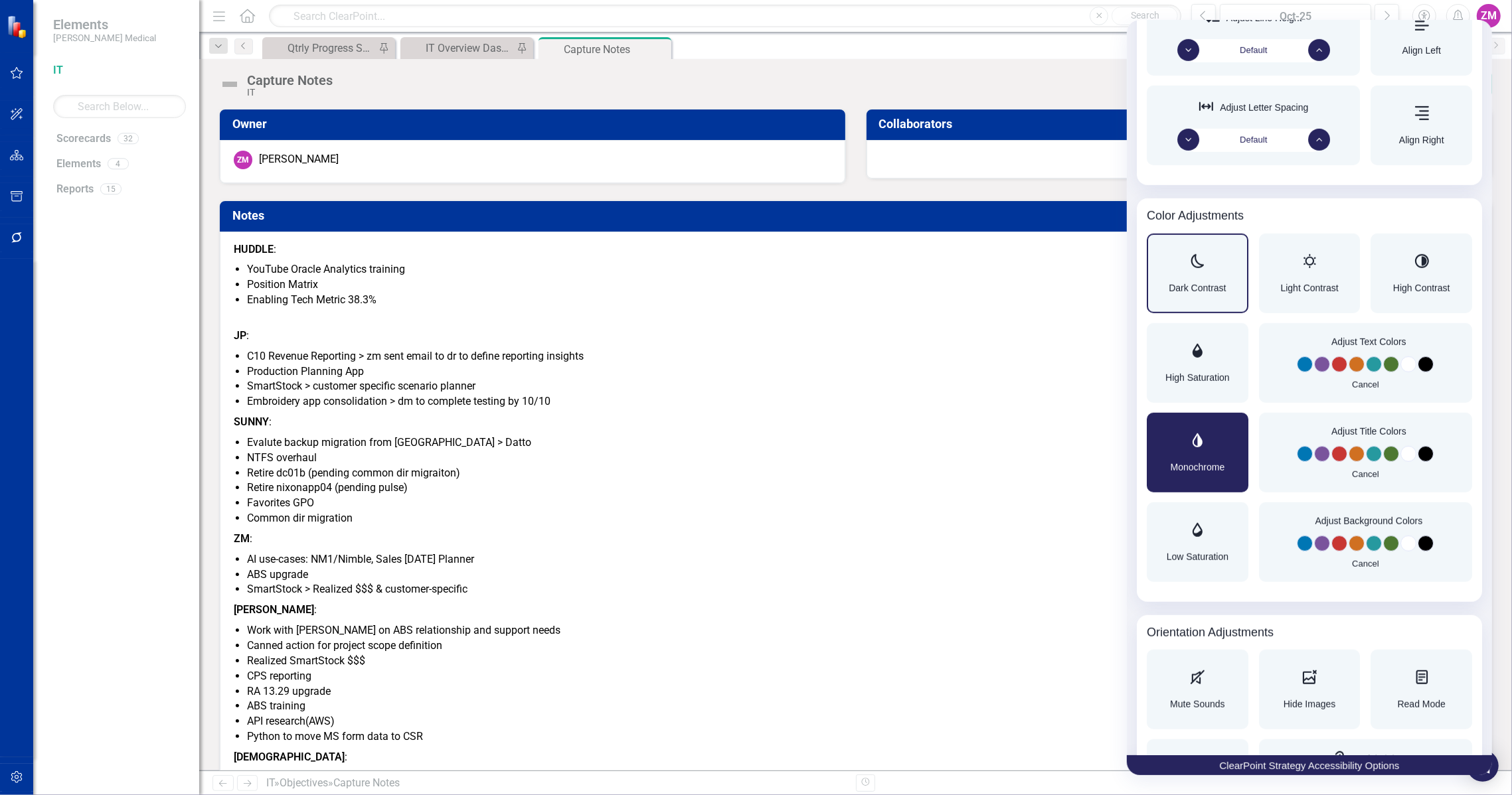
click at [1271, 493] on div "Adjust Title Colors Cancel" at bounding box center [1366, 452] width 213 height 79
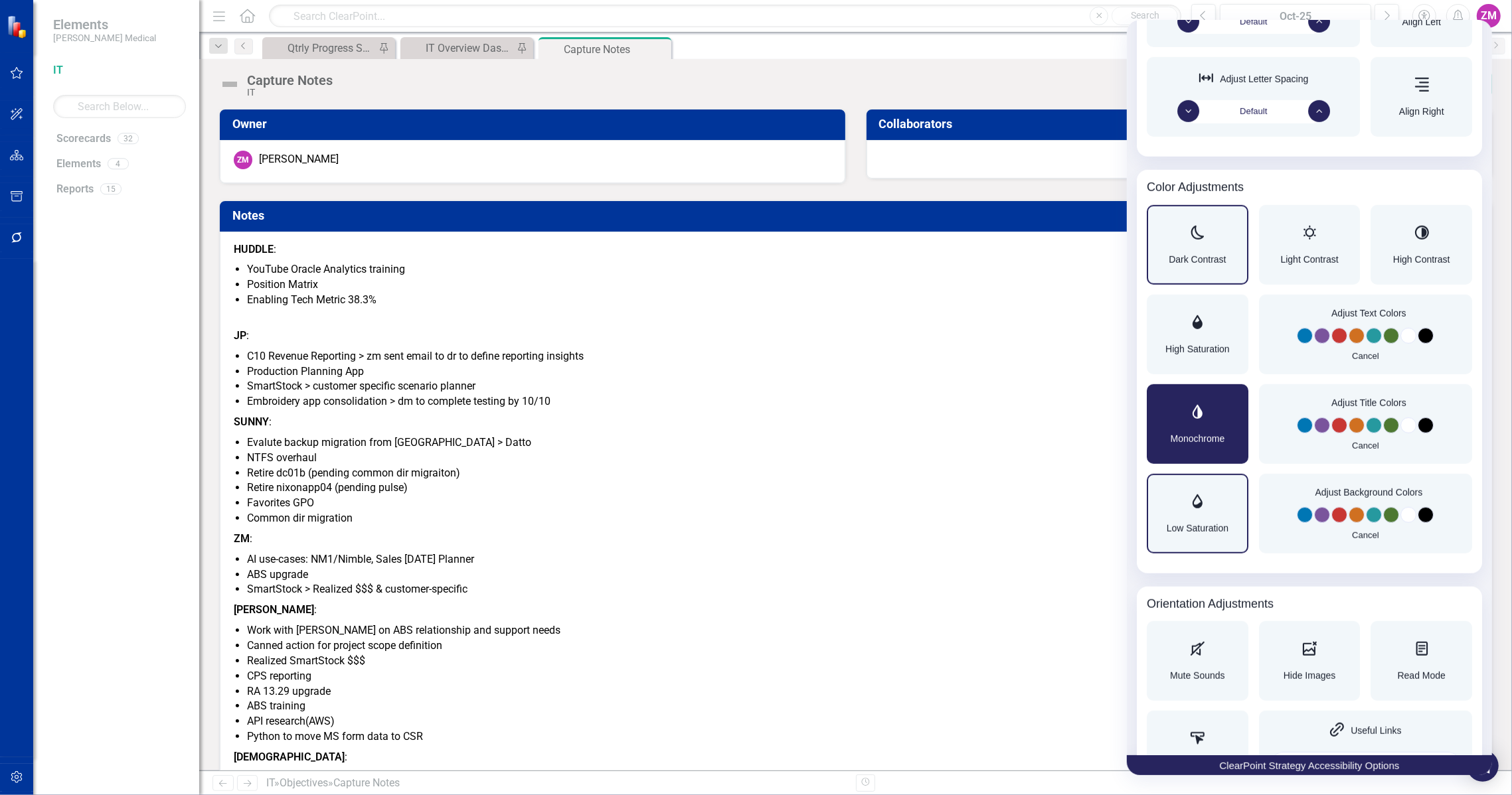
scroll to position [944, 0]
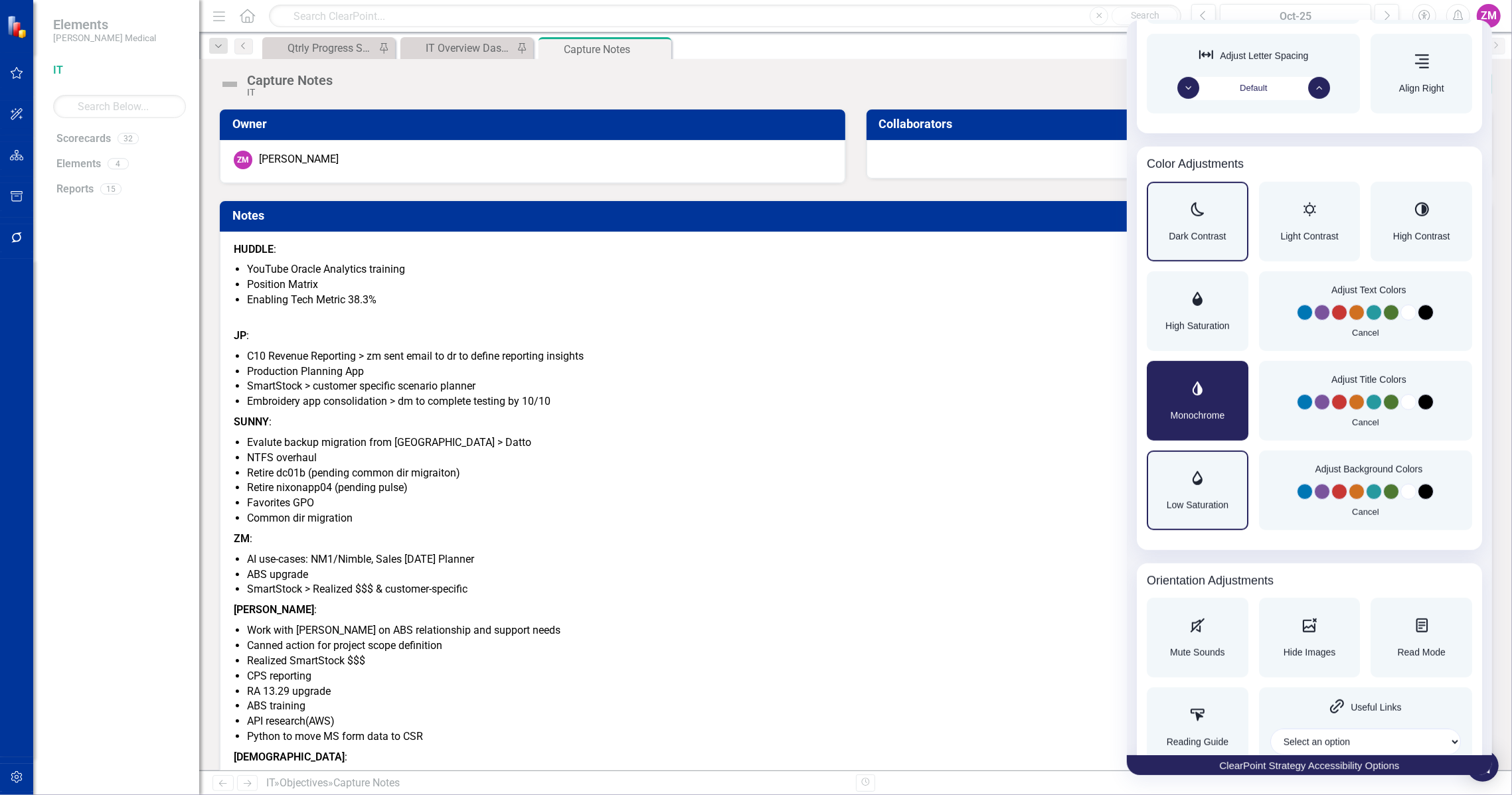
click at [1181, 487] on div "Accessibility Adjustments" at bounding box center [1198, 479] width 62 height 16
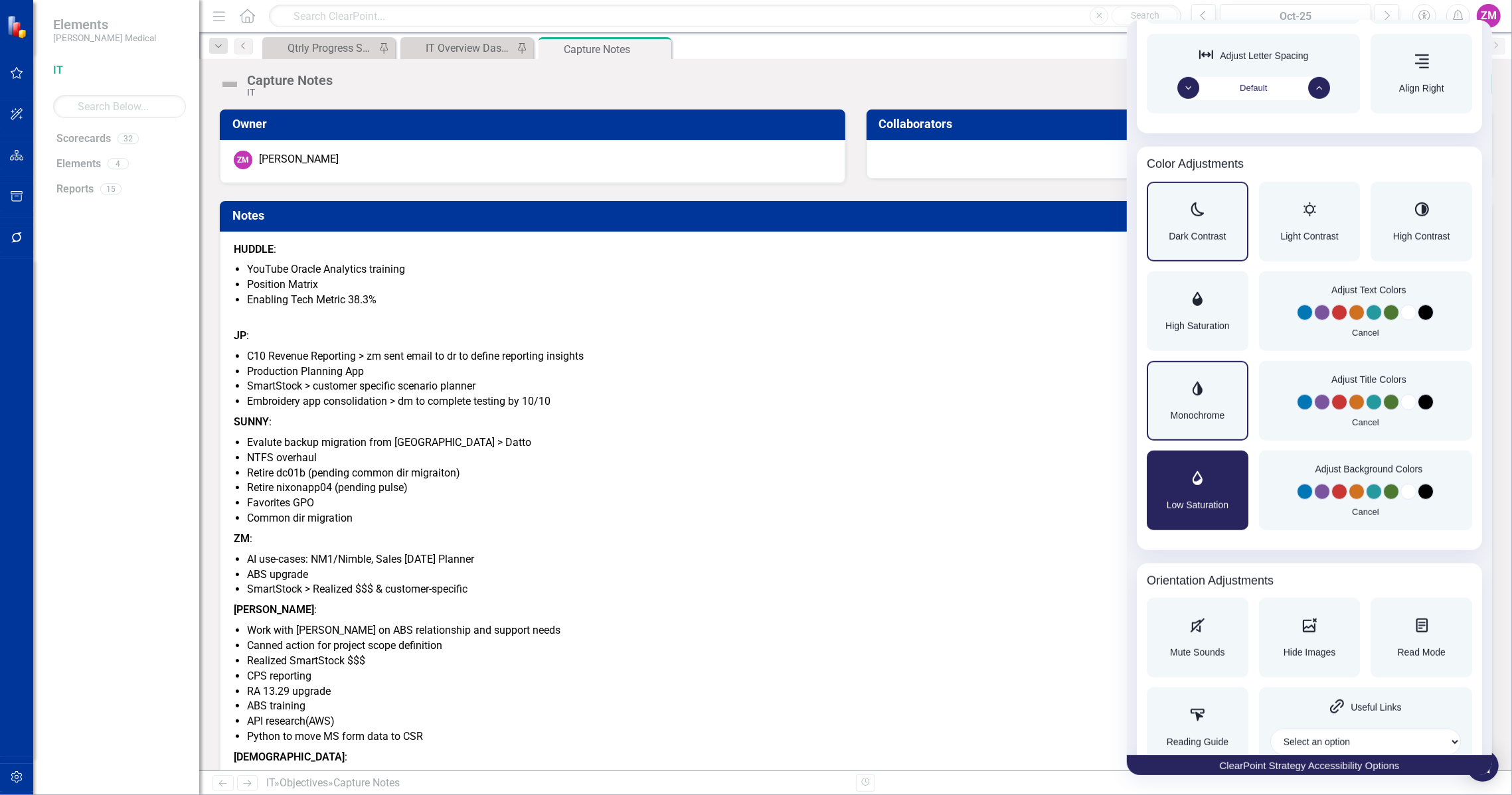
click at [1176, 441] on div "Monochrome" at bounding box center [1197, 401] width 102 height 79
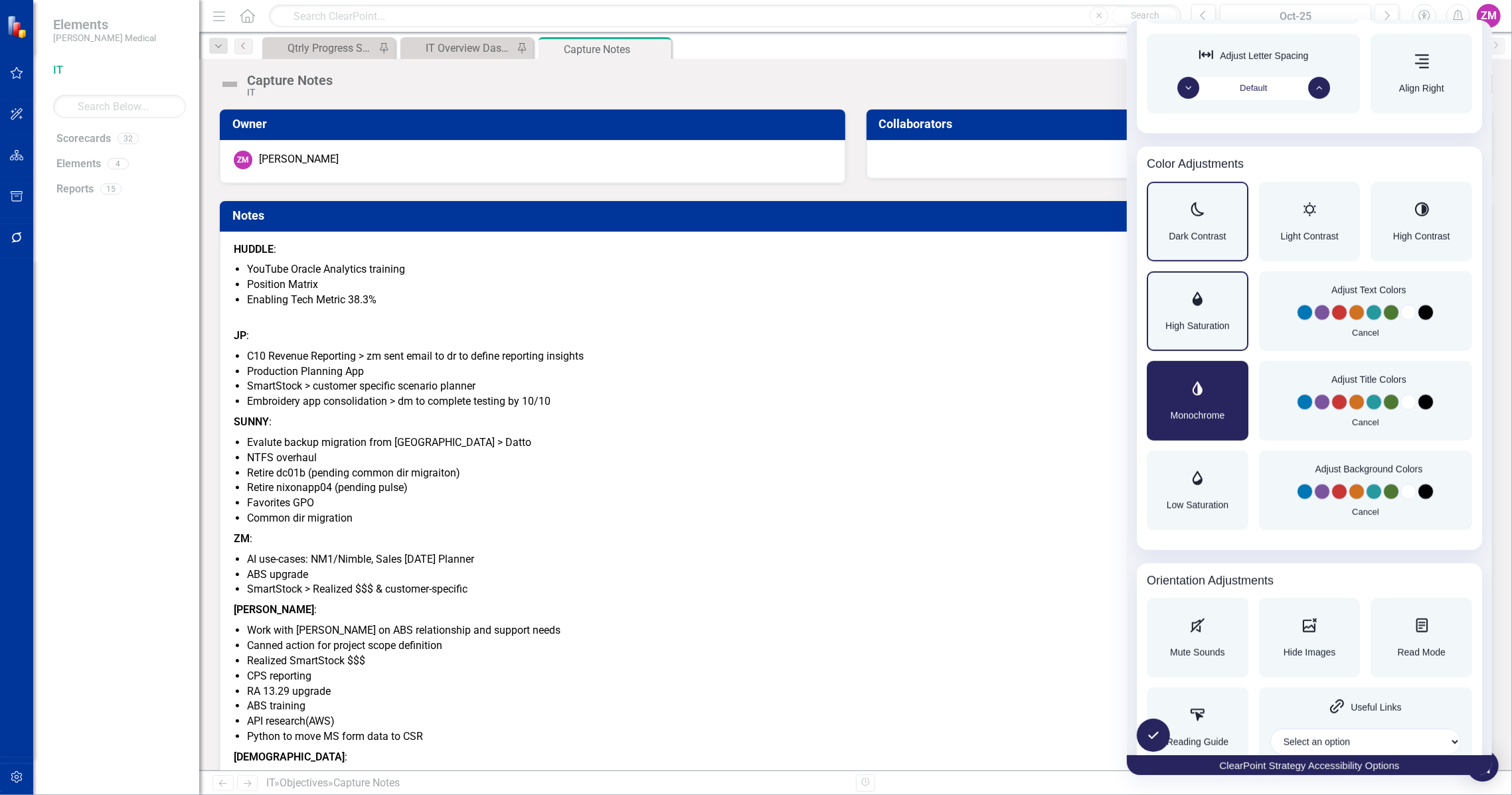
click at [1155, 351] on div "High Saturation" at bounding box center [1197, 310] width 102 height 79
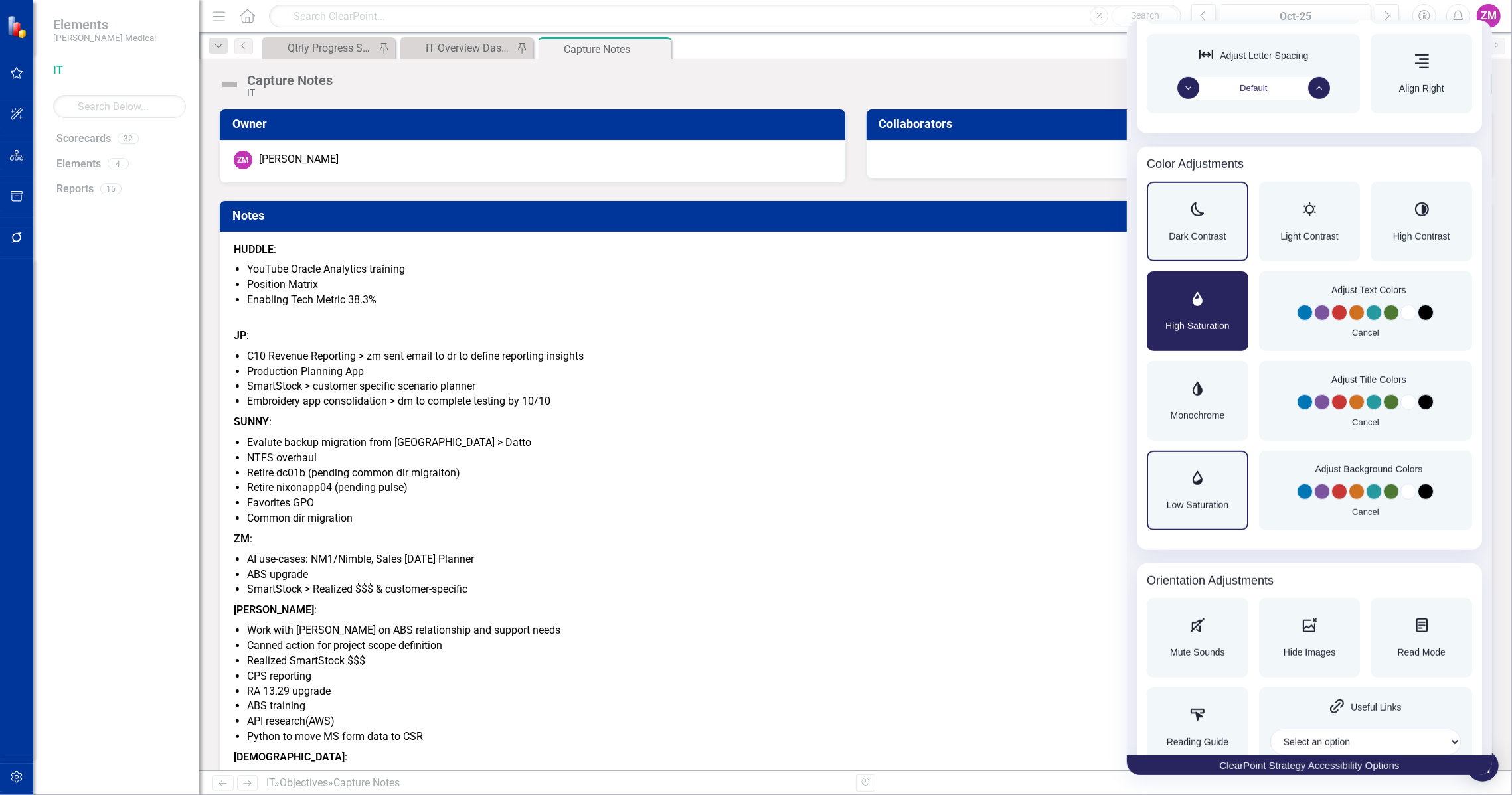
click at [1167, 487] on div "Accessibility Adjustments" at bounding box center [1198, 479] width 62 height 16
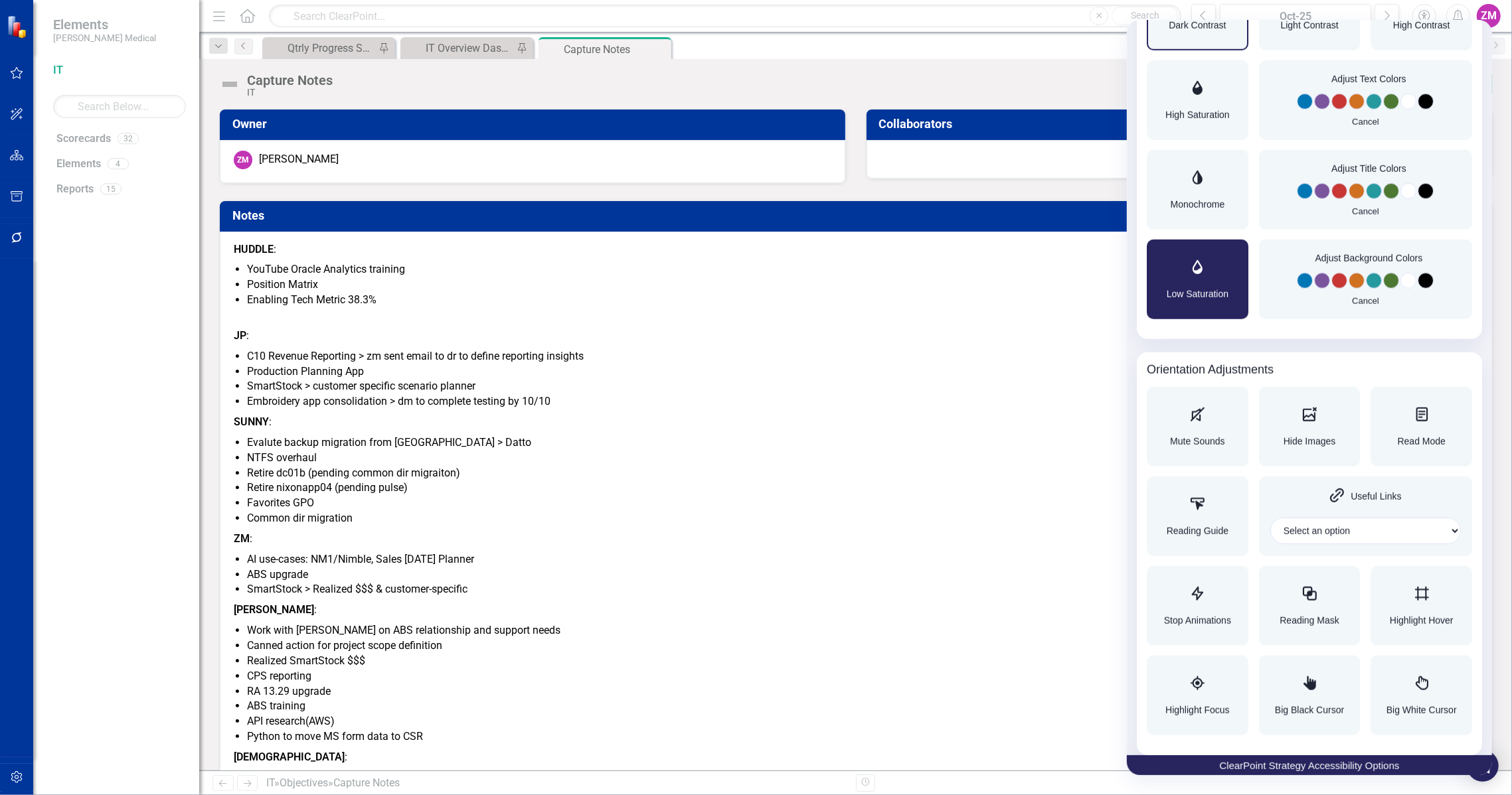
scroll to position [1257, 0]
click at [1183, 490] on div "Reading Guide" at bounding box center [1197, 515] width 102 height 79
click at [1193, 578] on div "Stop Animations" at bounding box center [1197, 606] width 102 height 79
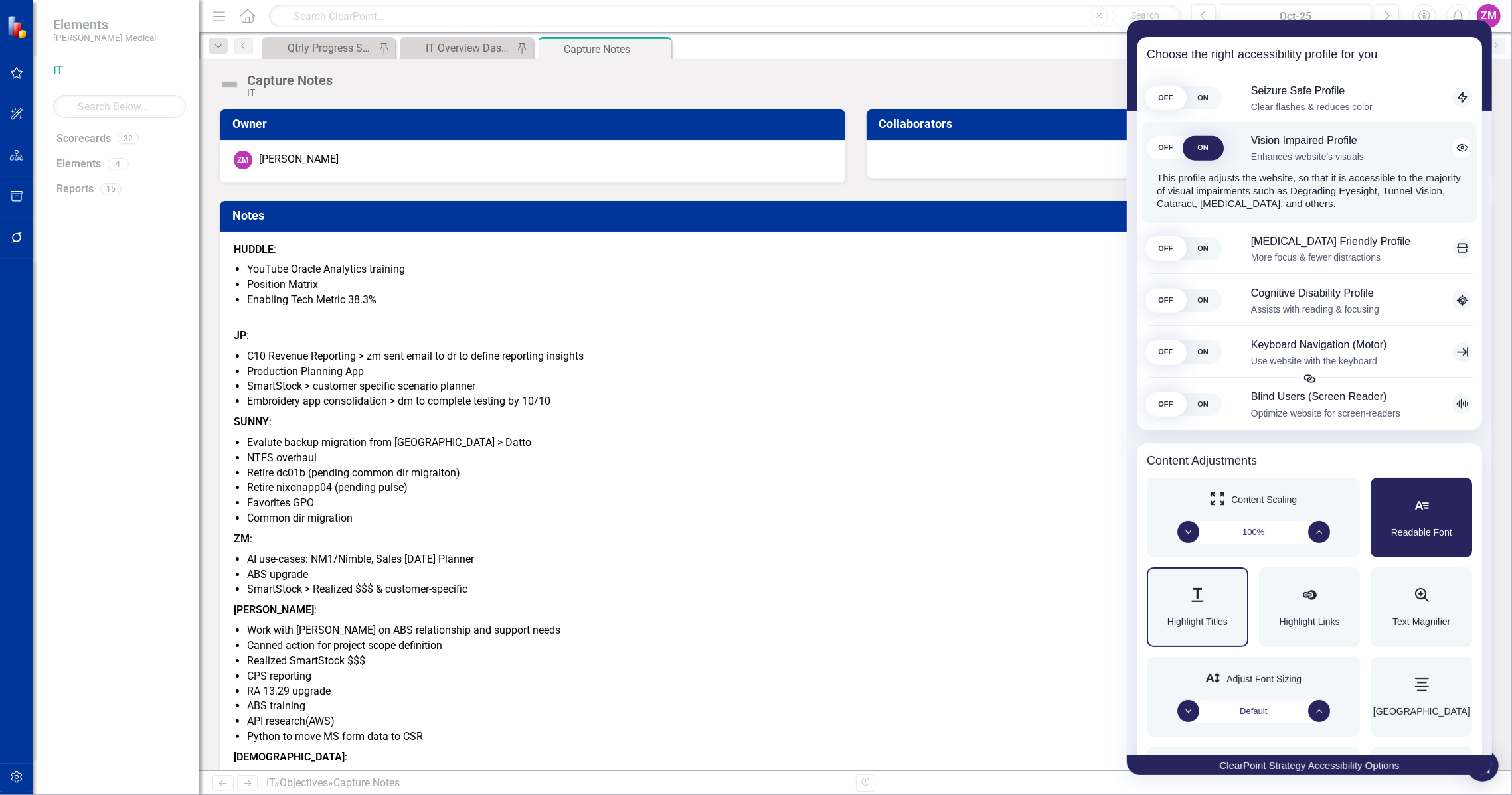
scroll to position [62, 0]
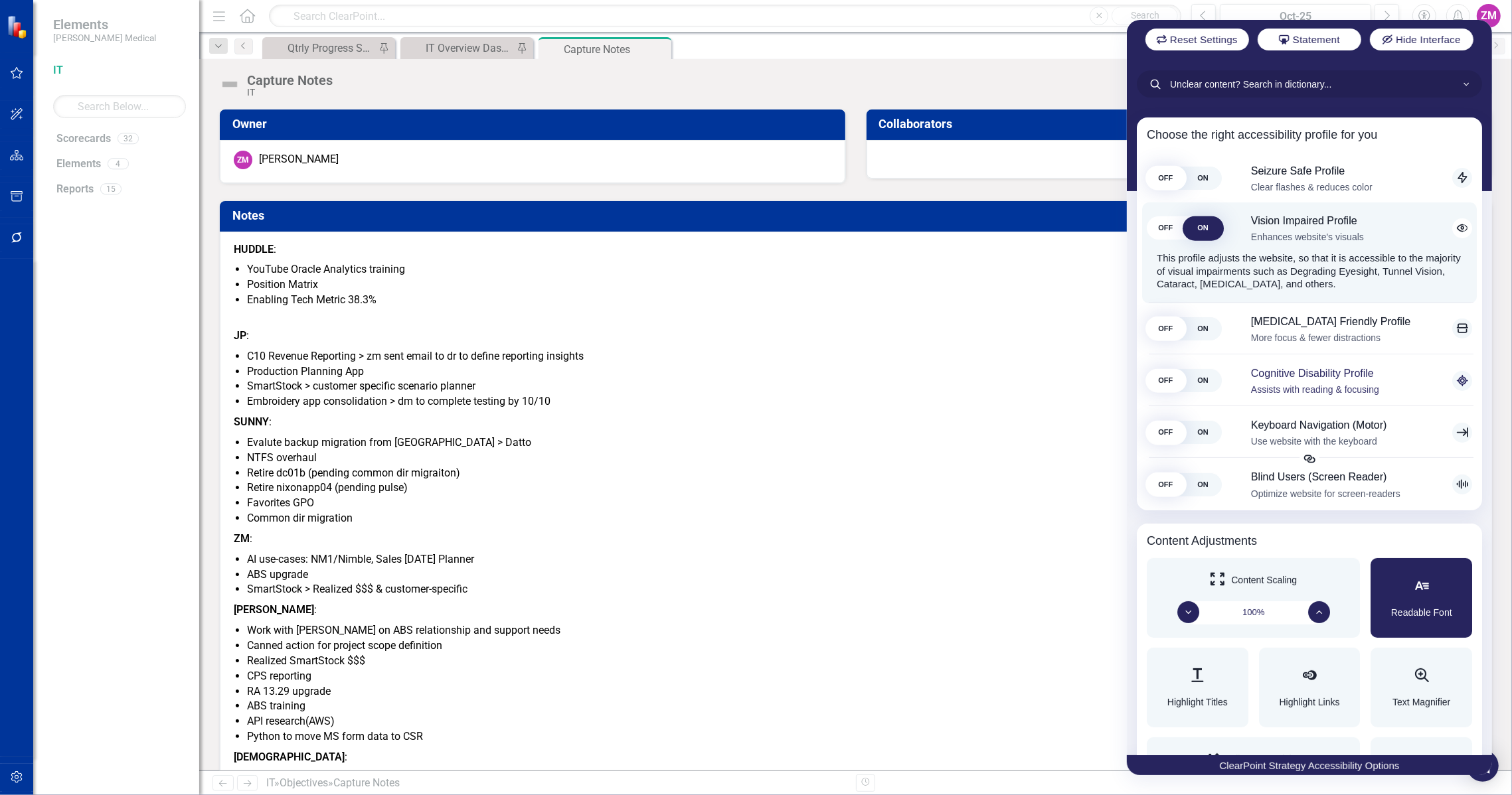
click at [1322, 394] on div "Cognitive Disability Profile Assists with reading & focusing" at bounding box center [1351, 380] width 244 height 27
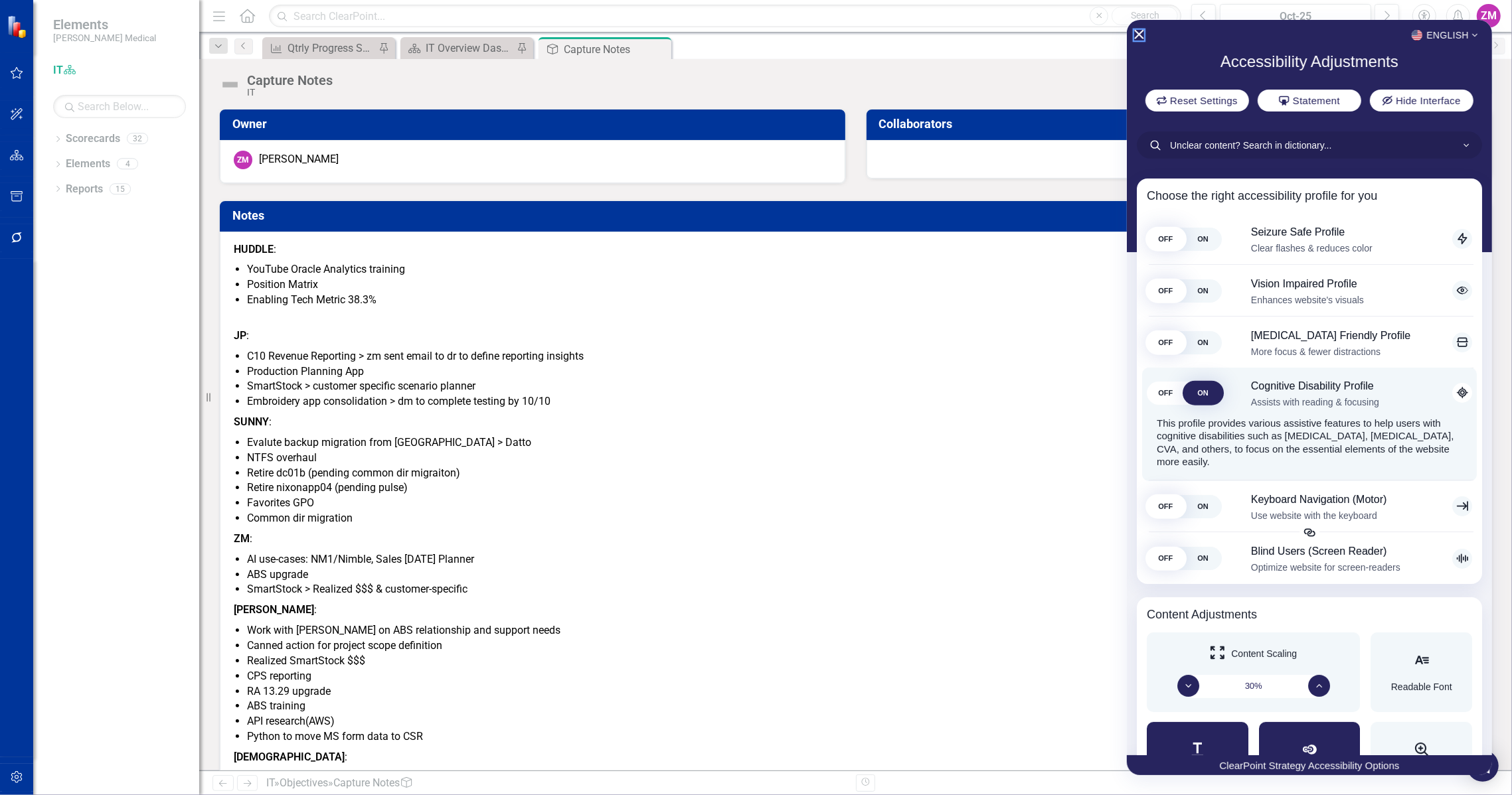
click at [1134, 35] on icon "Close Accessibility Interface" at bounding box center [1139, 34] width 9 height 9
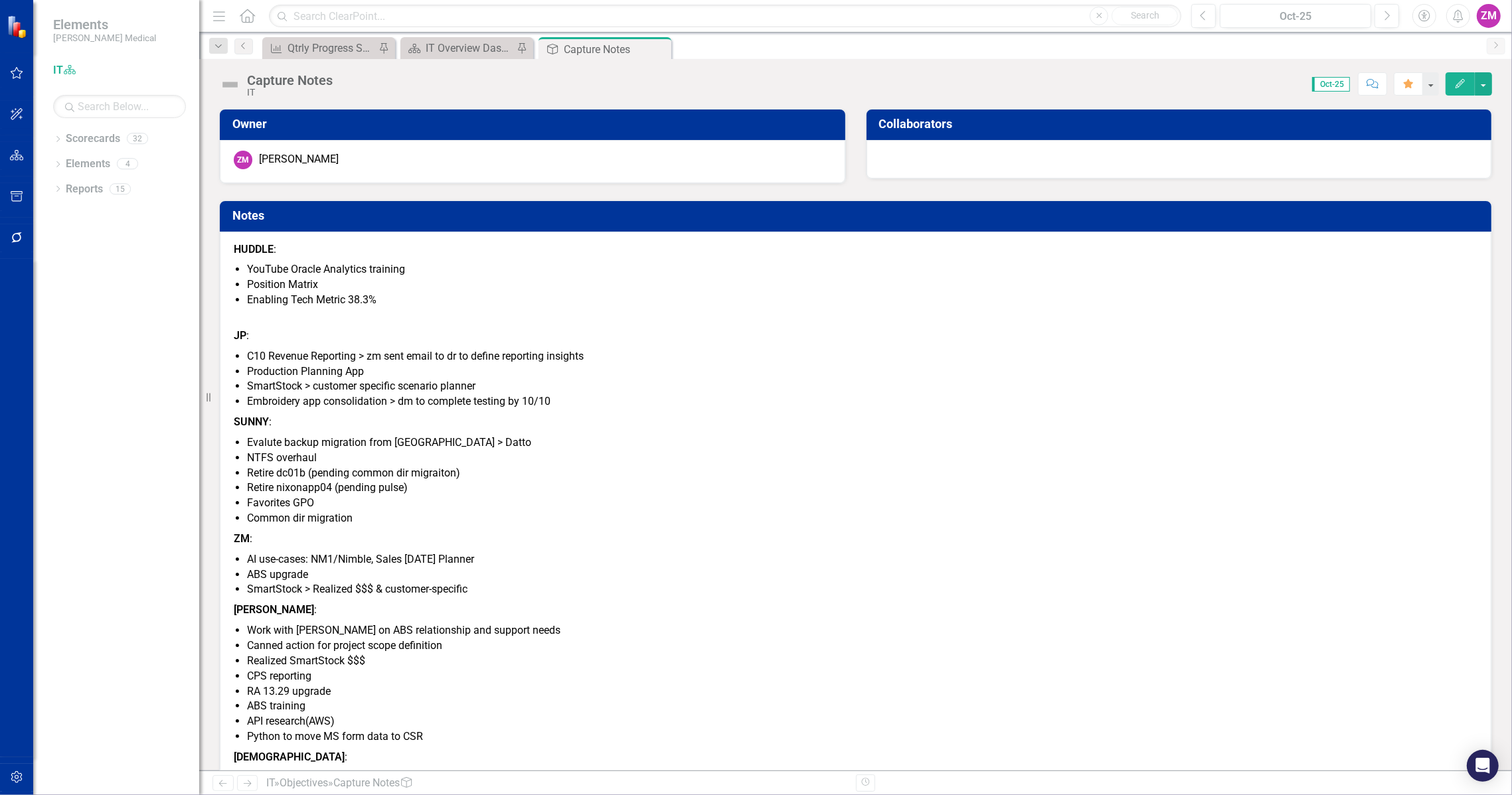
click at [1049, 451] on li "Evalute backup migration from [GEOGRAPHIC_DATA] > Datto" at bounding box center [862, 443] width 1230 height 15
